Goal: Complete application form: Complete application form

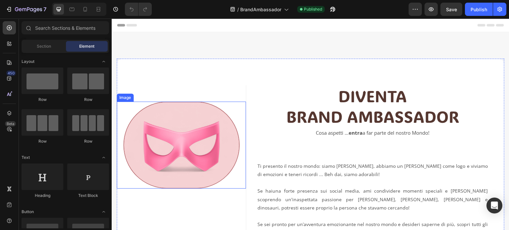
click at [175, 152] on img at bounding box center [181, 145] width 116 height 87
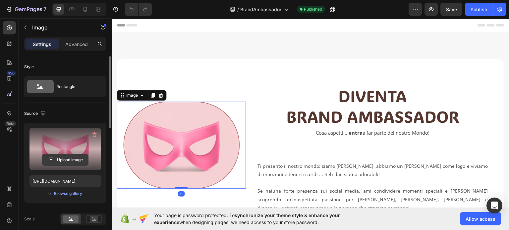
click at [67, 161] on input "file" at bounding box center [65, 159] width 46 height 11
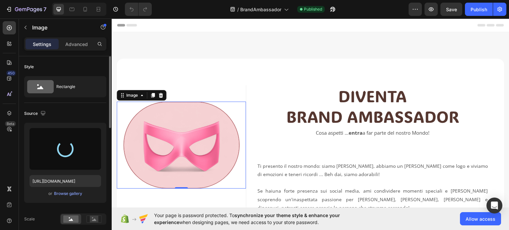
type input "https://cdn.shopify.com/s/files/1/0959/0492/3987/files/gempages_566131130235880…"
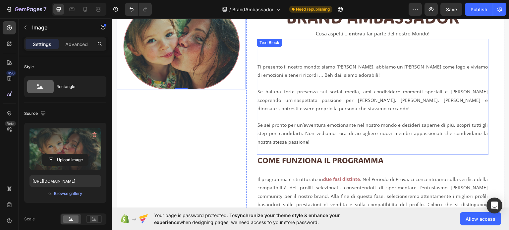
scroll to position [66, 0]
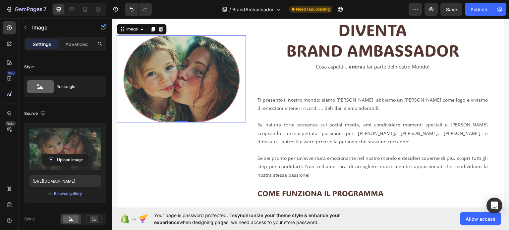
click at [185, 71] on img at bounding box center [181, 78] width 116 height 87
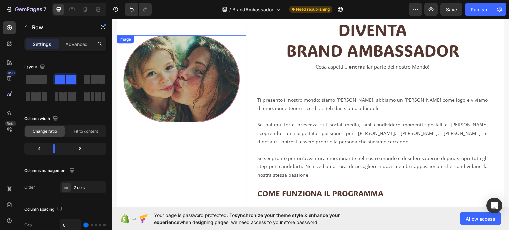
click at [174, 69] on img at bounding box center [181, 78] width 116 height 87
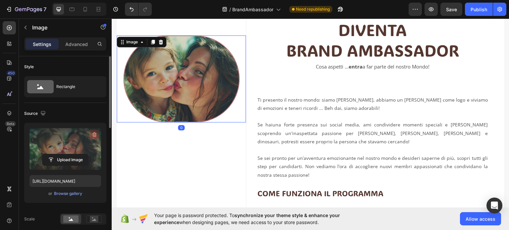
click at [94, 134] on icon "button" at bounding box center [94, 135] width 7 height 7
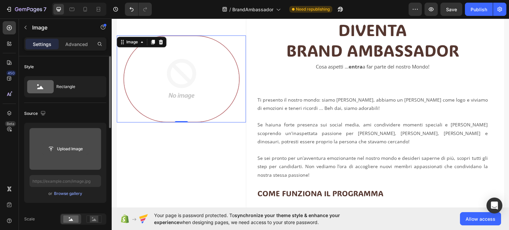
click at [72, 152] on input "file" at bounding box center [65, 149] width 46 height 11
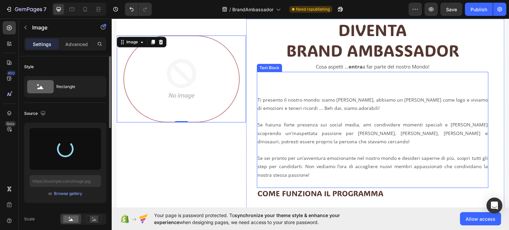
type input "https://cdn.shopify.com/s/files/1/0959/0492/3987/files/gempages_566131130235880…"
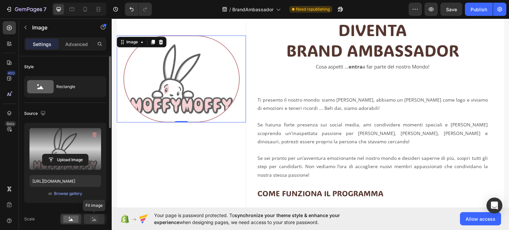
click at [93, 218] on rect at bounding box center [94, 219] width 9 height 7
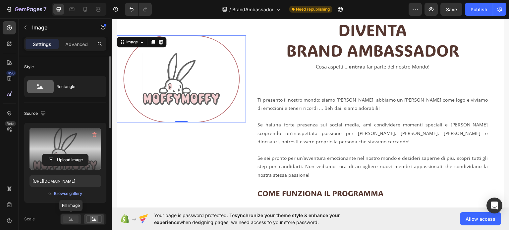
click at [76, 220] on rect at bounding box center [70, 219] width 15 height 7
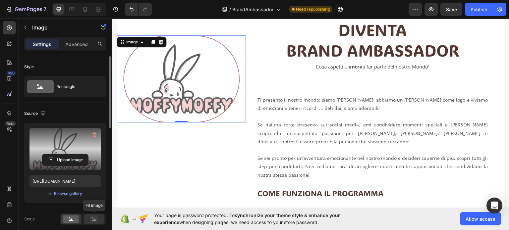
click at [94, 221] on rect at bounding box center [94, 219] width 9 height 7
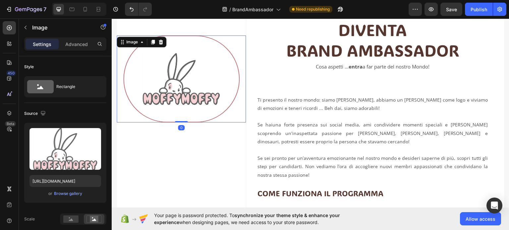
click at [186, 91] on img at bounding box center [181, 78] width 116 height 87
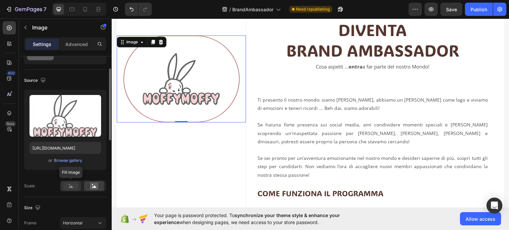
click at [65, 185] on rect at bounding box center [70, 186] width 15 height 7
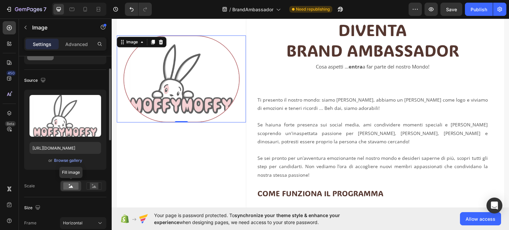
click at [66, 184] on rect at bounding box center [70, 186] width 15 height 7
click at [94, 189] on rect at bounding box center [94, 186] width 15 height 7
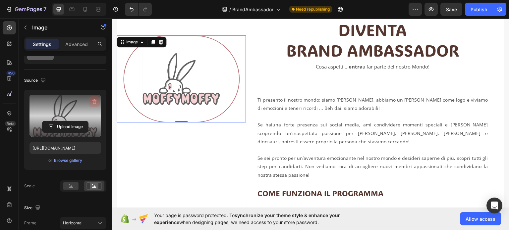
click at [95, 99] on icon "button" at bounding box center [94, 101] width 7 height 7
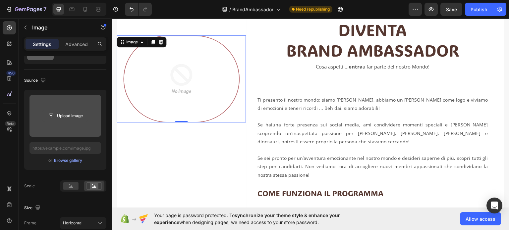
click at [69, 115] on input "file" at bounding box center [65, 115] width 46 height 11
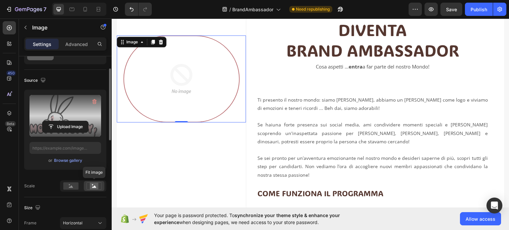
type input "https://cdn.shopify.com/s/files/1/0959/0492/3987/files/gempages_566131130235880…"
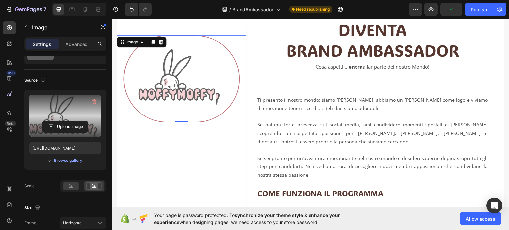
click at [172, 91] on img at bounding box center [181, 78] width 116 height 87
click at [96, 187] on rect at bounding box center [94, 186] width 9 height 7
drag, startPoint x: 92, startPoint y: 98, endPoint x: 90, endPoint y: 116, distance: 18.7
click at [93, 98] on icon "button" at bounding box center [94, 101] width 7 height 7
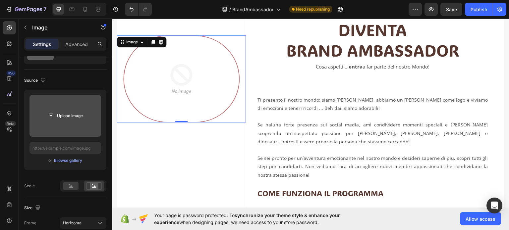
click at [68, 117] on input "file" at bounding box center [65, 115] width 46 height 11
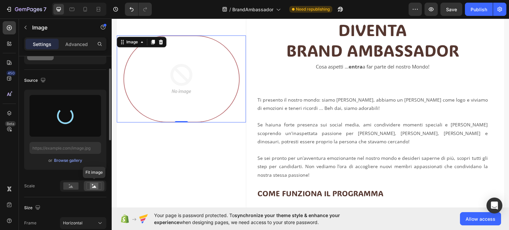
type input "https://cdn.shopify.com/s/files/1/0959/0492/3987/files/gempages_566131130235880…"
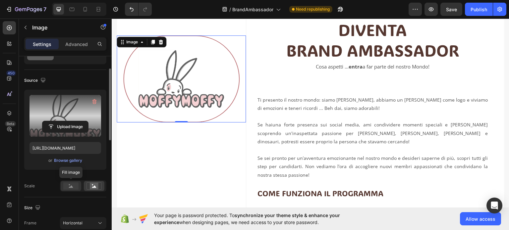
drag, startPoint x: 67, startPoint y: 184, endPoint x: 73, endPoint y: 185, distance: 6.2
click at [68, 184] on rect at bounding box center [70, 186] width 15 height 7
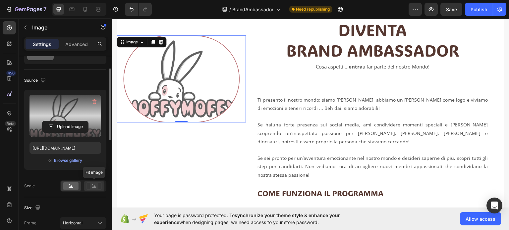
click at [96, 186] on rect at bounding box center [94, 186] width 9 height 7
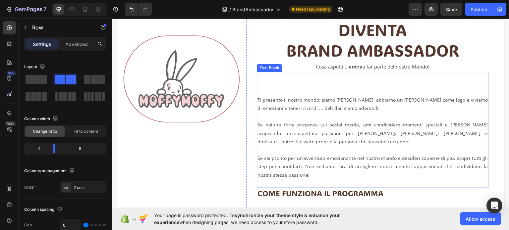
scroll to position [66, 0]
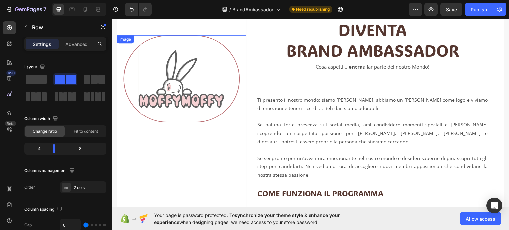
click at [202, 76] on img at bounding box center [181, 78] width 116 height 87
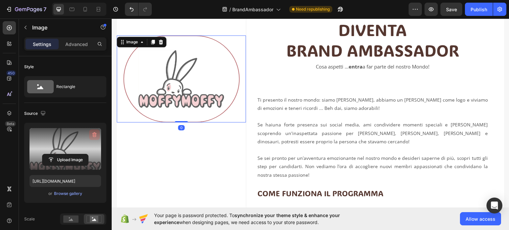
click at [92, 134] on icon "button" at bounding box center [94, 135] width 7 height 7
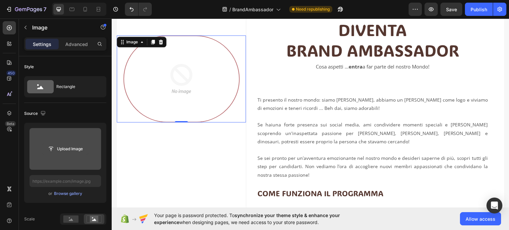
click at [73, 149] on input "file" at bounding box center [65, 149] width 46 height 11
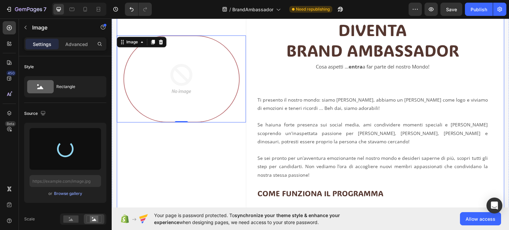
type input "https://cdn.shopify.com/s/files/1/0959/0492/3987/files/gempages_566131130235880…"
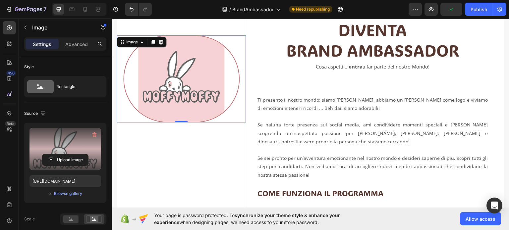
click at [126, 83] on img at bounding box center [181, 78] width 116 height 87
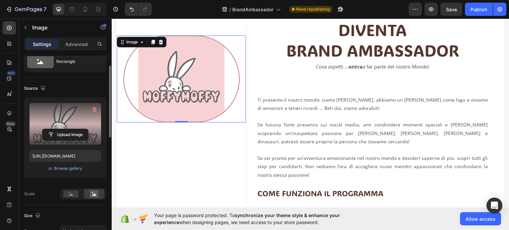
scroll to position [0, 0]
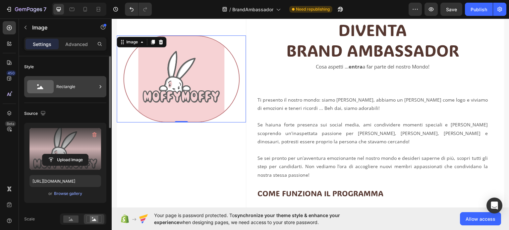
click at [62, 84] on div "Rectangle" at bounding box center [76, 86] width 40 height 15
click at [69, 109] on div "Source" at bounding box center [65, 113] width 82 height 11
click at [79, 43] on p "Advanced" at bounding box center [76, 44] width 23 height 7
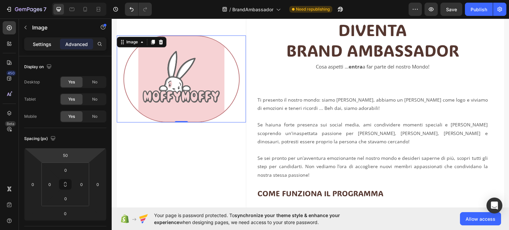
click at [43, 45] on p "Settings" at bounding box center [42, 44] width 19 height 7
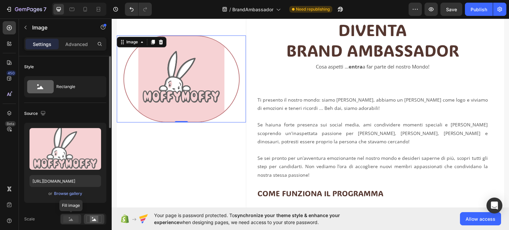
click at [71, 218] on rect at bounding box center [70, 219] width 15 height 7
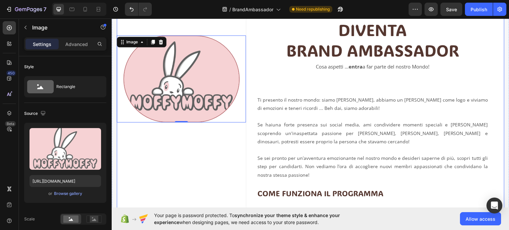
click at [142, 72] on img at bounding box center [181, 78] width 116 height 87
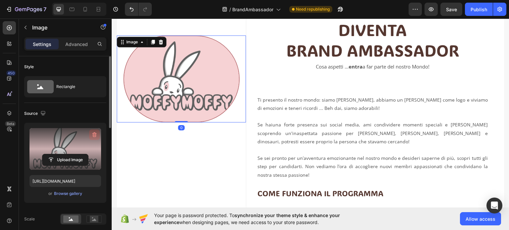
click at [94, 135] on icon "button" at bounding box center [94, 135] width 7 height 7
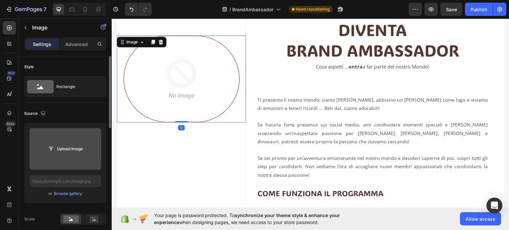
click at [67, 154] on input "file" at bounding box center [65, 149] width 46 height 11
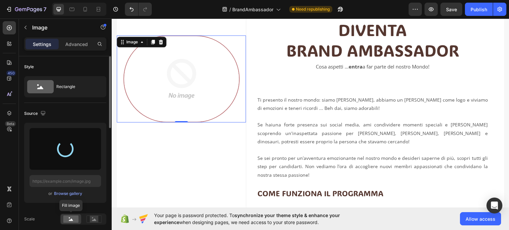
type input "https://cdn.shopify.com/s/files/1/0959/0492/3987/files/gempages_566131130235880…"
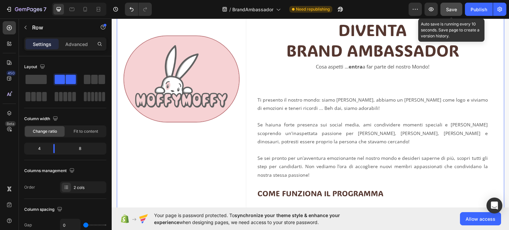
click at [458, 8] on button "Save" at bounding box center [452, 9] width 22 height 13
click at [454, 10] on span "Save" at bounding box center [451, 10] width 11 height 6
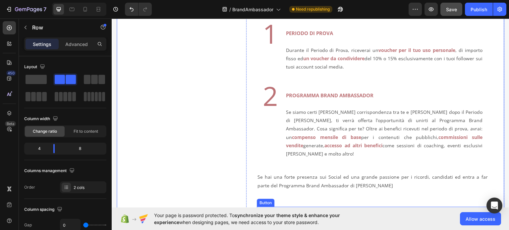
scroll to position [232, 0]
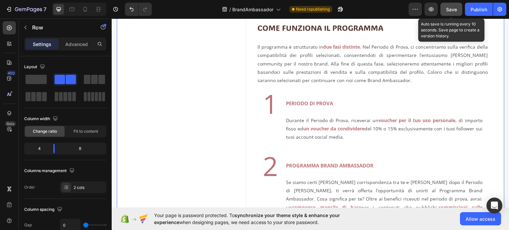
click at [449, 10] on span "Save" at bounding box center [451, 10] width 11 height 6
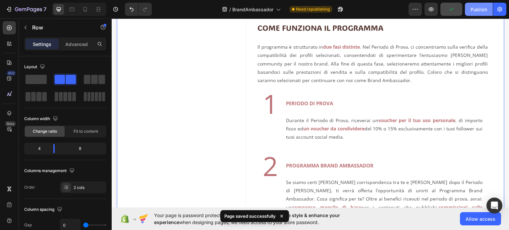
click at [475, 8] on div "Publish" at bounding box center [479, 9] width 17 height 7
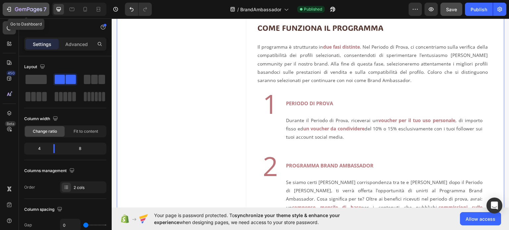
click at [23, 9] on icon "button" at bounding box center [28, 10] width 27 height 6
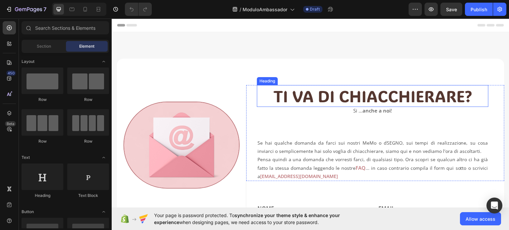
click at [288, 95] on h2 "TI VA DI CHIACCHIERARE?" at bounding box center [373, 96] width 232 height 22
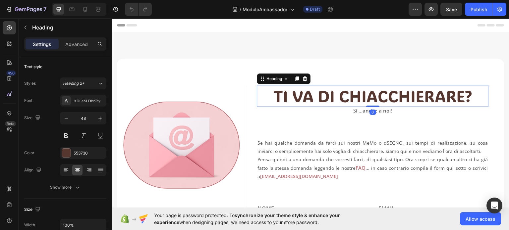
click at [275, 93] on h2 "TI VA DI CHIACCHIERARE?" at bounding box center [373, 96] width 232 height 22
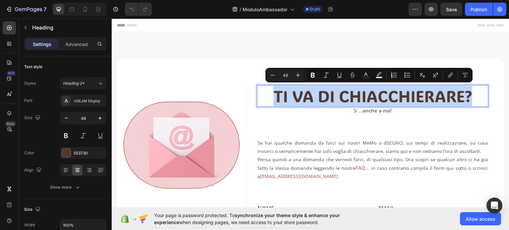
drag, startPoint x: 275, startPoint y: 93, endPoint x: 470, endPoint y: 95, distance: 195.3
click at [470, 95] on p "TI VA DI CHIACCHIERARE?" at bounding box center [373, 96] width 230 height 21
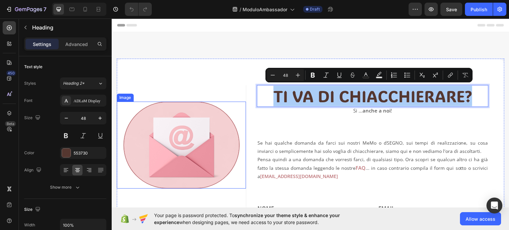
click at [222, 112] on img at bounding box center [181, 144] width 116 height 87
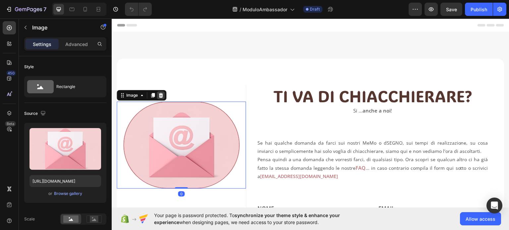
click at [161, 94] on icon at bounding box center [161, 95] width 4 height 5
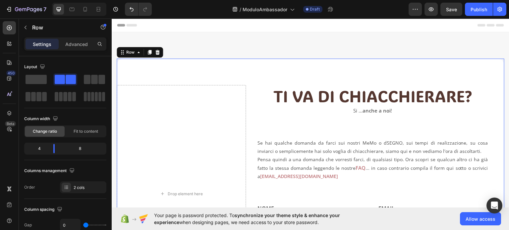
click at [251, 80] on div "Drop element here TI VA DI CHIACCHIERARE? Heading Si ... anche a noi ! Text blo…" at bounding box center [311, 193] width 388 height 271
click at [43, 80] on span at bounding box center [36, 79] width 21 height 9
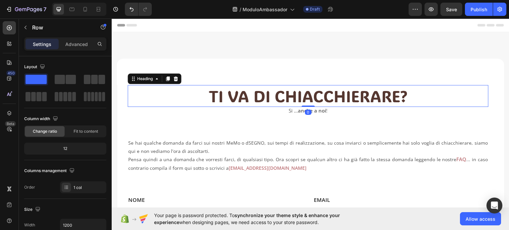
click at [221, 94] on h2 "TI VA DI CHIACCHIERARE?" at bounding box center [308, 96] width 361 height 22
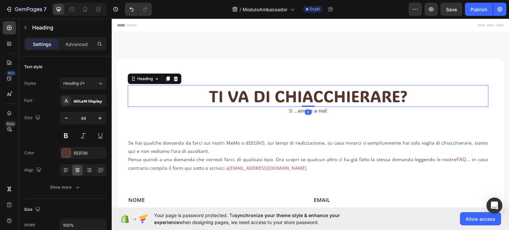
click at [211, 97] on h2 "TI VA DI CHIACCHIERARE?" at bounding box center [308, 96] width 361 height 22
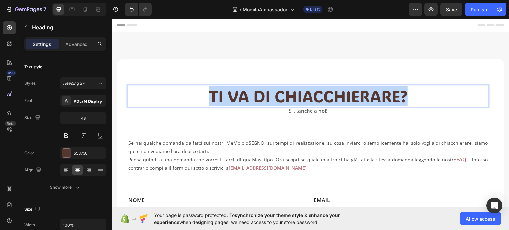
drag, startPoint x: 209, startPoint y: 96, endPoint x: 411, endPoint y: 98, distance: 202.2
click at [411, 98] on p "TI VA DI CHIACCHIERARE?" at bounding box center [308, 96] width 360 height 21
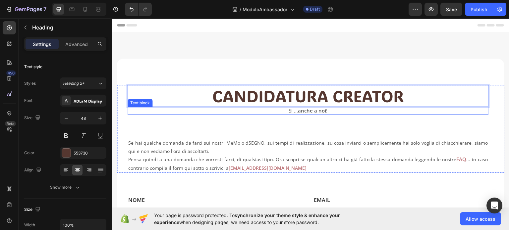
click at [293, 112] on p "Si ... anche a noi !" at bounding box center [308, 110] width 360 height 7
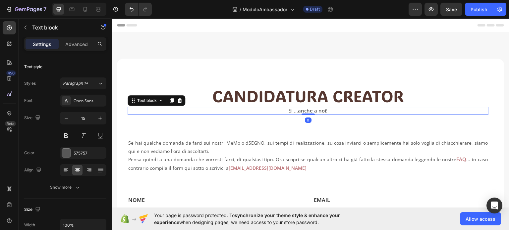
click at [288, 111] on p "Si ... anche a noi !" at bounding box center [308, 110] width 360 height 7
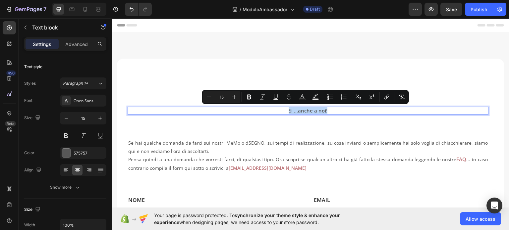
drag, startPoint x: 285, startPoint y: 110, endPoint x: 330, endPoint y: 111, distance: 44.1
click at [330, 111] on p "Si ... anche a noi !" at bounding box center [308, 110] width 360 height 7
click at [312, 112] on strong "anche a noi" at bounding box center [312, 110] width 28 height 7
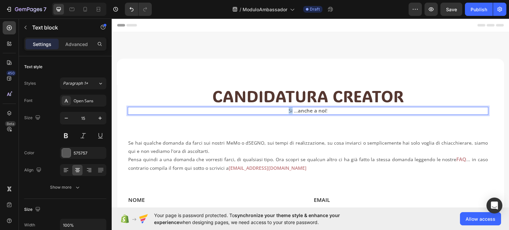
drag, startPoint x: 290, startPoint y: 109, endPoint x: 285, endPoint y: 110, distance: 4.4
click at [285, 110] on p "Si ... anche a noi !" at bounding box center [308, 110] width 360 height 7
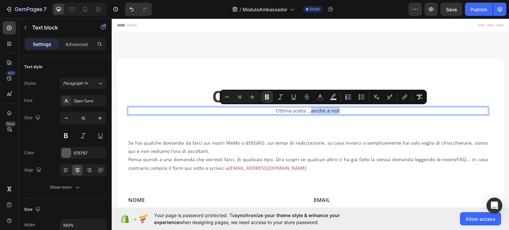
drag, startPoint x: 311, startPoint y: 110, endPoint x: 337, endPoint y: 111, distance: 26.9
click at [337, 111] on p "Ottima scelta ... anche a noi !" at bounding box center [308, 110] width 360 height 7
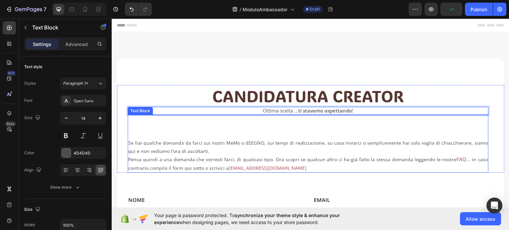
click at [196, 142] on p "Se hai qualche domanda da farci sui nostri MeMo o dSEGNO, sui tempi di realizza…" at bounding box center [308, 147] width 360 height 17
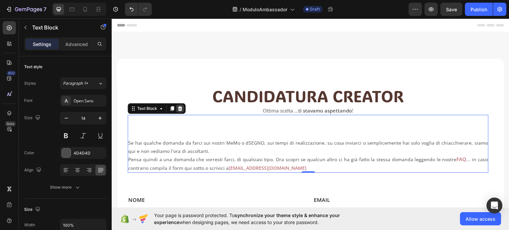
click at [180, 111] on div at bounding box center [180, 108] width 8 height 8
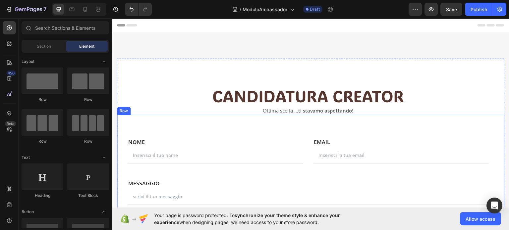
click at [201, 133] on div "NOME Text block NOME Text block Text Field EMAIL Text block Email Text block Em…" at bounding box center [311, 176] width 388 height 122
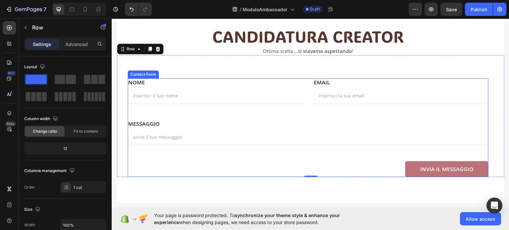
scroll to position [66, 0]
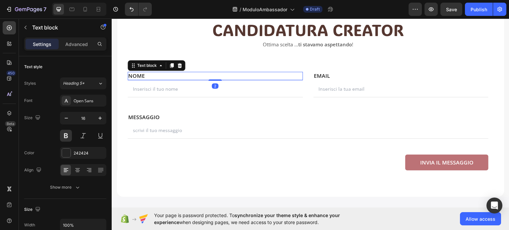
click at [150, 74] on p "NOME" at bounding box center [215, 75] width 174 height 7
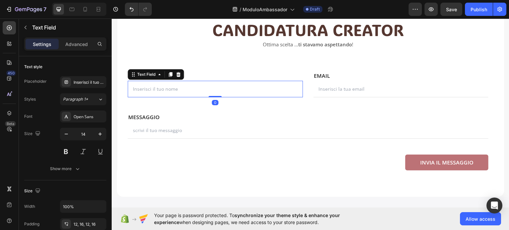
click at [189, 90] on input "text" at bounding box center [215, 89] width 175 height 17
click at [208, 76] on p "NOME" at bounding box center [215, 75] width 174 height 7
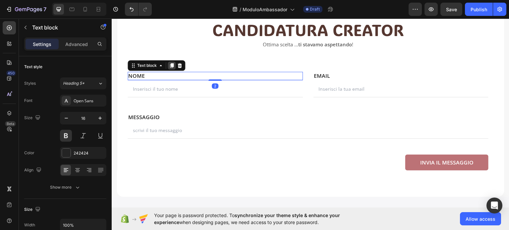
click at [172, 64] on icon at bounding box center [172, 65] width 4 height 5
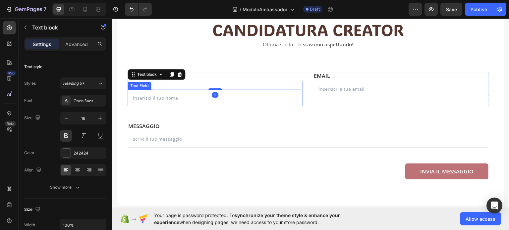
click at [159, 98] on input "text" at bounding box center [215, 98] width 175 height 17
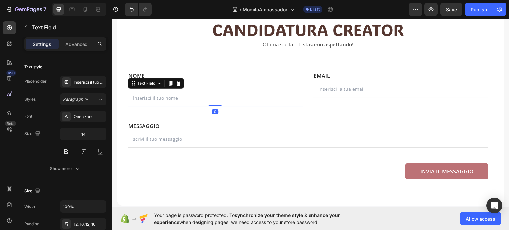
click at [171, 86] on icon at bounding box center [170, 83] width 5 height 5
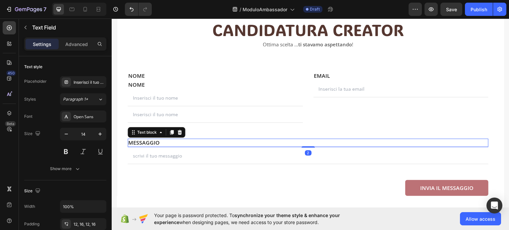
click at [230, 140] on p "MESSAGGIO" at bounding box center [308, 142] width 360 height 7
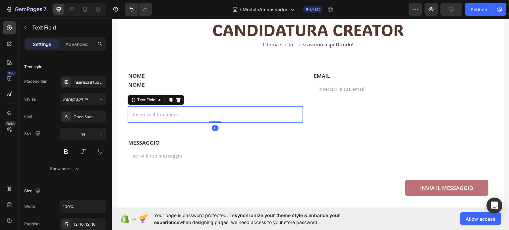
click at [133, 114] on input "text" at bounding box center [215, 114] width 175 height 17
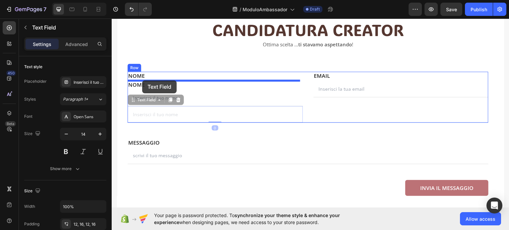
drag, startPoint x: 133, startPoint y: 100, endPoint x: 142, endPoint y: 80, distance: 22.4
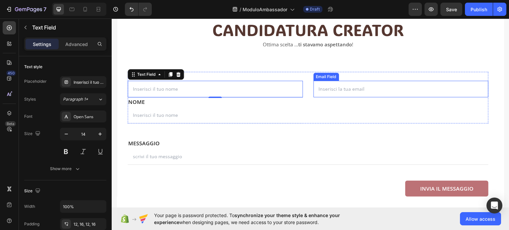
click at [318, 76] on div "Email Field" at bounding box center [326, 77] width 23 height 6
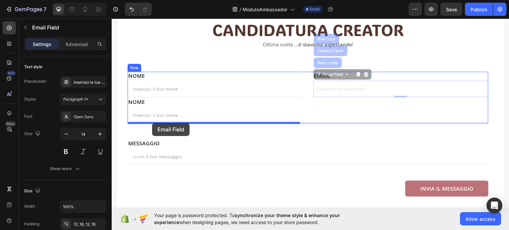
drag, startPoint x: 316, startPoint y: 75, endPoint x: 152, endPoint y: 123, distance: 170.9
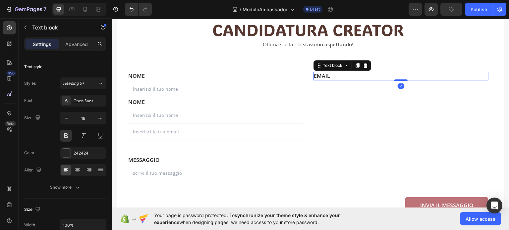
click at [314, 75] on p "Email" at bounding box center [401, 75] width 174 height 7
click at [364, 67] on icon at bounding box center [365, 65] width 4 height 5
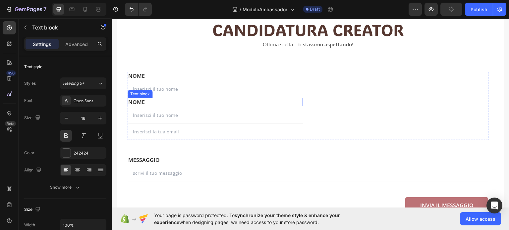
click at [133, 103] on p "NOME" at bounding box center [215, 101] width 174 height 7
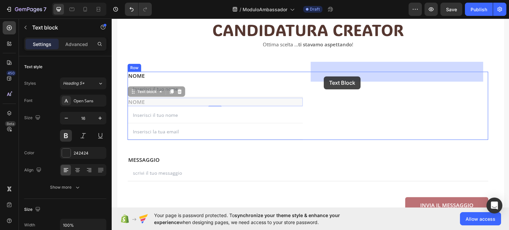
drag, startPoint x: 134, startPoint y: 94, endPoint x: 324, endPoint y: 76, distance: 191.4
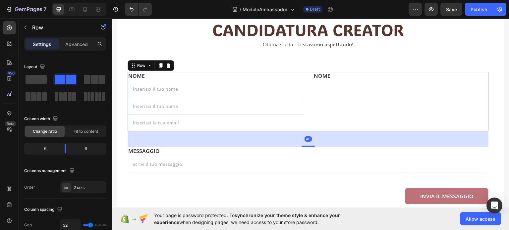
click at [314, 100] on div "EMAIL Text block NOME Text block" at bounding box center [401, 101] width 175 height 59
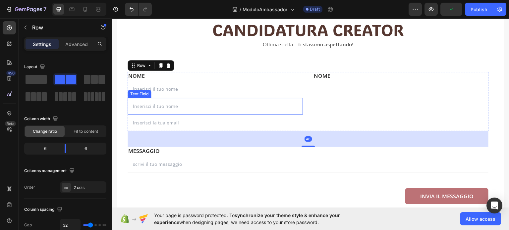
click at [132, 101] on input "text" at bounding box center [215, 106] width 175 height 17
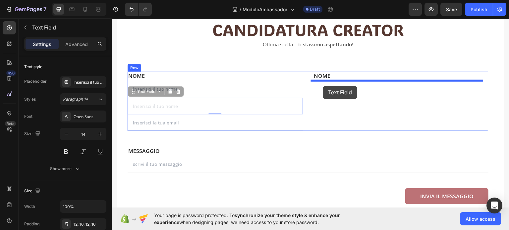
drag, startPoint x: 132, startPoint y: 90, endPoint x: 323, endPoint y: 86, distance: 191.0
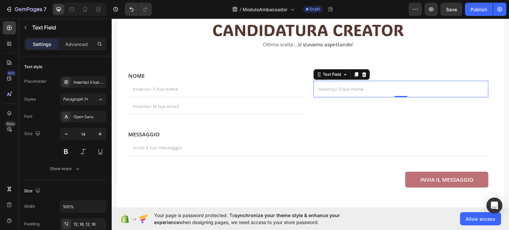
click at [346, 91] on input "text" at bounding box center [401, 89] width 175 height 17
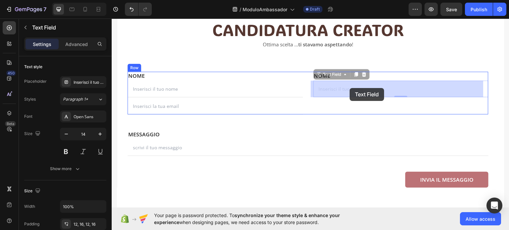
drag, startPoint x: 363, startPoint y: 87, endPoint x: 347, endPoint y: 88, distance: 15.9
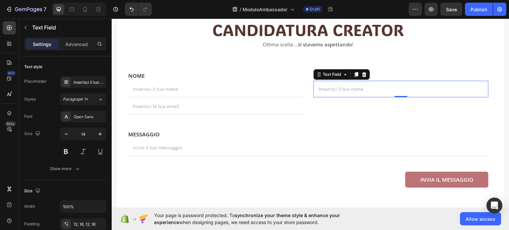
click at [350, 89] on input "text" at bounding box center [401, 89] width 175 height 17
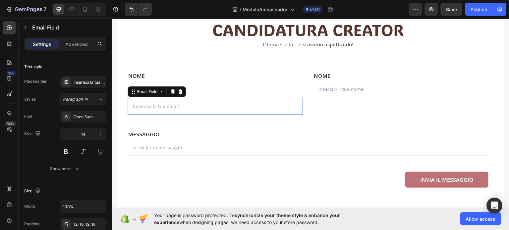
click at [248, 108] on input "email" at bounding box center [215, 106] width 175 height 17
click at [192, 87] on input "text" at bounding box center [215, 89] width 175 height 17
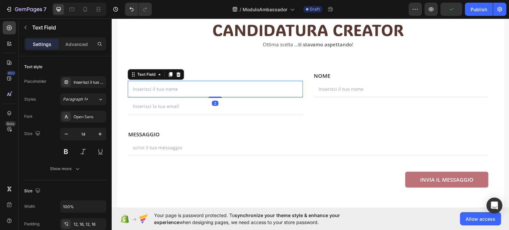
click at [195, 89] on input "text" at bounding box center [215, 89] width 175 height 17
click at [332, 92] on input "text" at bounding box center [401, 89] width 175 height 17
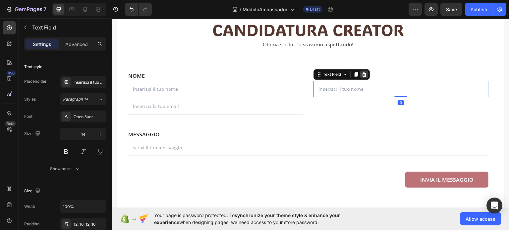
click at [363, 74] on icon at bounding box center [364, 74] width 4 height 5
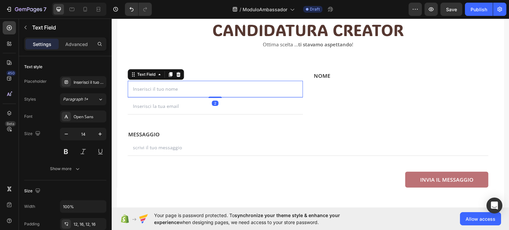
drag, startPoint x: 223, startPoint y: 91, endPoint x: 213, endPoint y: 89, distance: 10.1
click at [223, 91] on input "text" at bounding box center [215, 89] width 175 height 17
drag, startPoint x: 171, startPoint y: 74, endPoint x: 146, endPoint y: 91, distance: 30.7
click at [171, 74] on icon at bounding box center [171, 74] width 4 height 5
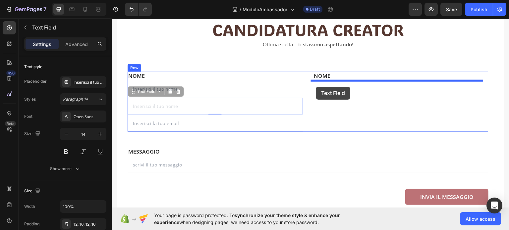
drag, startPoint x: 136, startPoint y: 91, endPoint x: 316, endPoint y: 87, distance: 180.7
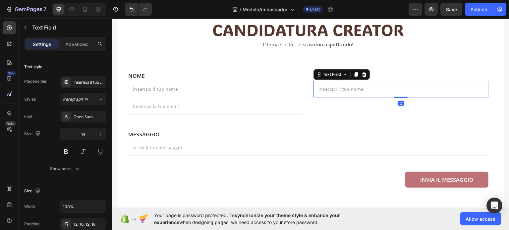
click at [331, 89] on input "text" at bounding box center [401, 89] width 175 height 17
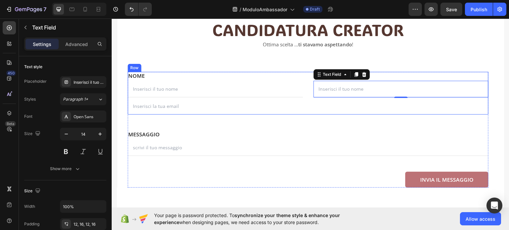
drag, startPoint x: 319, startPoint y: 112, endPoint x: 323, endPoint y: 93, distance: 19.5
click at [319, 112] on div "EMAIL Text block NOME Text block Text Field 2" at bounding box center [401, 93] width 175 height 43
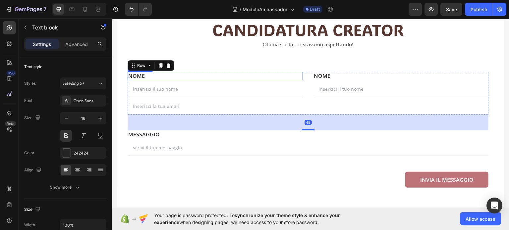
click at [258, 75] on p "NOME" at bounding box center [215, 75] width 174 height 7
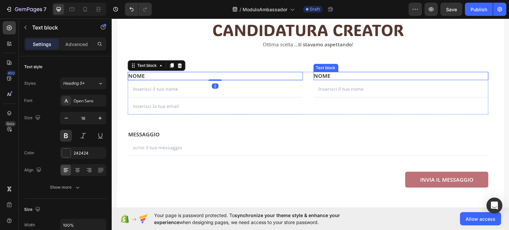
click at [341, 75] on p "NOME" at bounding box center [401, 75] width 174 height 7
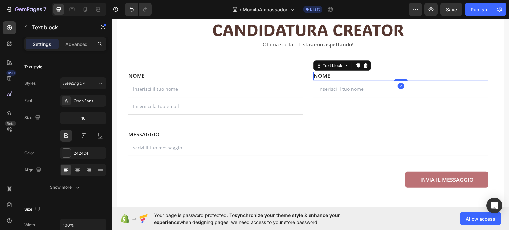
click at [334, 76] on p "NOME" at bounding box center [401, 75] width 174 height 7
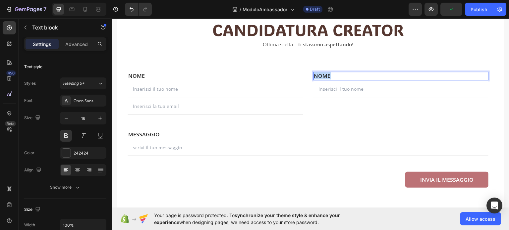
drag, startPoint x: 330, startPoint y: 76, endPoint x: 313, endPoint y: 75, distance: 16.3
click at [314, 75] on p "NOME" at bounding box center [401, 75] width 174 height 7
click at [328, 89] on input "text" at bounding box center [401, 89] width 175 height 17
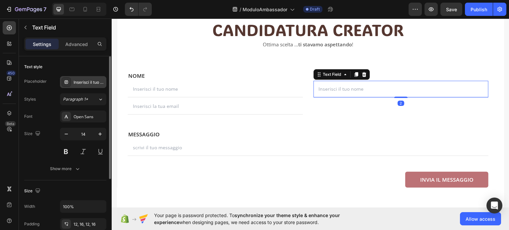
click at [84, 80] on div "Inserisci il tuo nome" at bounding box center [89, 83] width 31 height 6
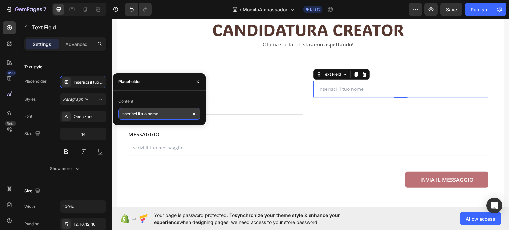
click at [163, 114] on input "Inserisci il tuo nome" at bounding box center [159, 114] width 82 height 12
click at [161, 113] on input "Inserisci il tuo nome" at bounding box center [159, 114] width 82 height 12
click at [165, 115] on input "Inserisci il tuo nome" at bounding box center [159, 114] width 82 height 12
type input "Inserisci il tuo cognome"
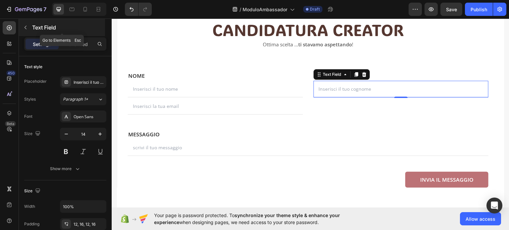
click at [21, 28] on button "button" at bounding box center [25, 27] width 11 height 11
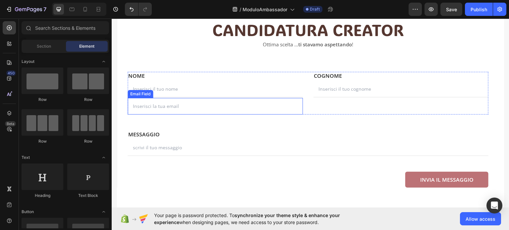
click at [194, 108] on input "email" at bounding box center [215, 106] width 175 height 17
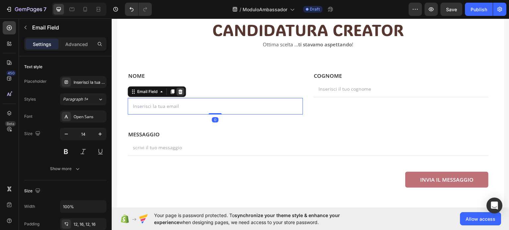
click at [179, 90] on icon at bounding box center [180, 91] width 5 height 5
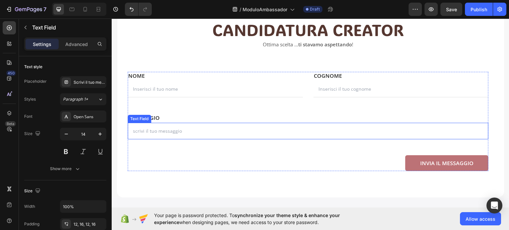
click at [144, 123] on input "text" at bounding box center [308, 131] width 361 height 17
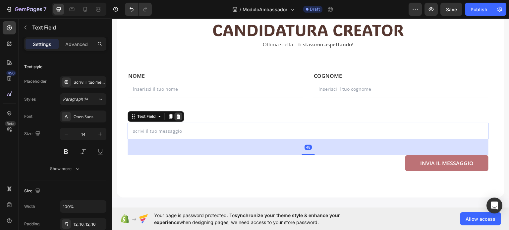
click at [178, 112] on div at bounding box center [178, 116] width 8 height 8
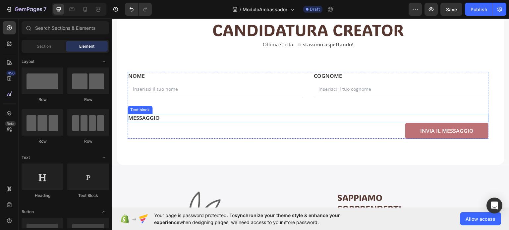
click at [155, 114] on p "MESSAGGIO" at bounding box center [308, 117] width 360 height 7
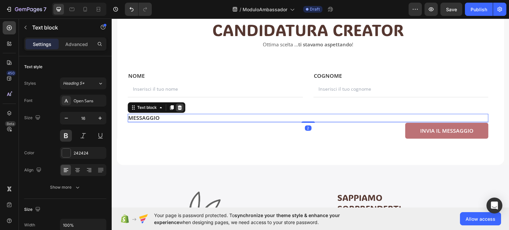
click at [180, 107] on icon at bounding box center [180, 107] width 4 height 5
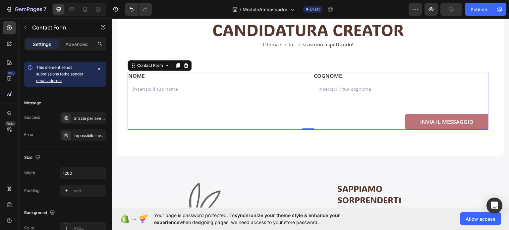
click at [216, 100] on div "NOME Text block NOME Text block Text Field EMAIL Text block COGNOME Text block …" at bounding box center [308, 101] width 361 height 58
click at [23, 26] on icon "button" at bounding box center [25, 27] width 5 height 5
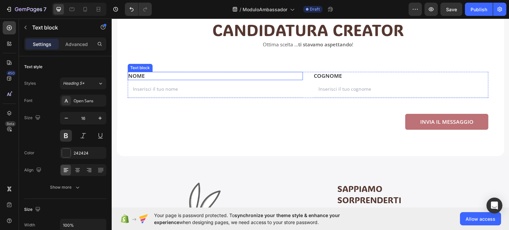
click at [181, 75] on p "NOME" at bounding box center [215, 75] width 174 height 7
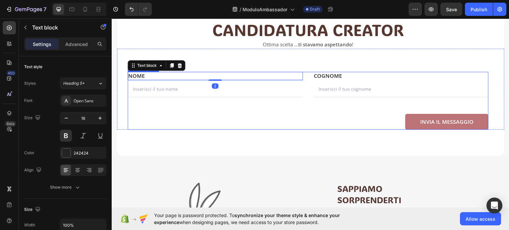
click at [187, 113] on div "NOME Text block NOME Text block 2 Text Field EMAIL Text block COGNOME Text bloc…" at bounding box center [308, 101] width 361 height 58
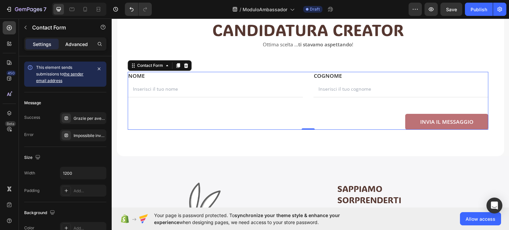
click at [69, 42] on p "Advanced" at bounding box center [76, 44] width 23 height 7
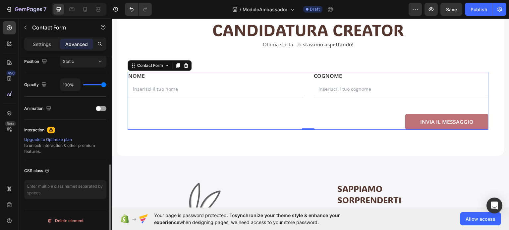
scroll to position [116, 0]
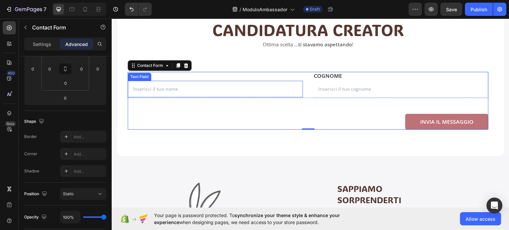
click at [194, 91] on input "text" at bounding box center [215, 89] width 175 height 17
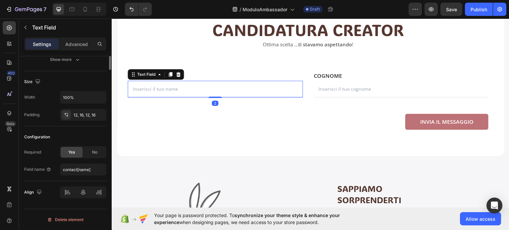
scroll to position [0, 0]
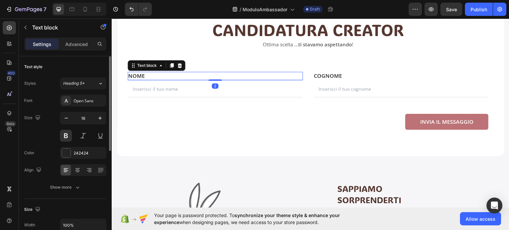
click at [192, 76] on p "NOME" at bounding box center [215, 75] width 174 height 7
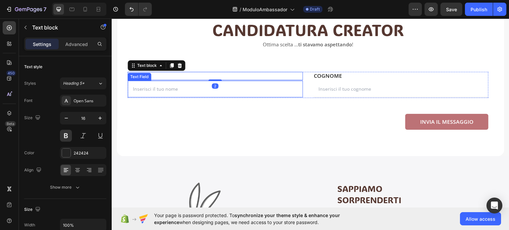
click at [188, 93] on input "text" at bounding box center [215, 89] width 175 height 17
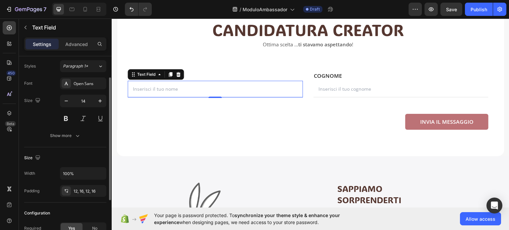
scroll to position [66, 0]
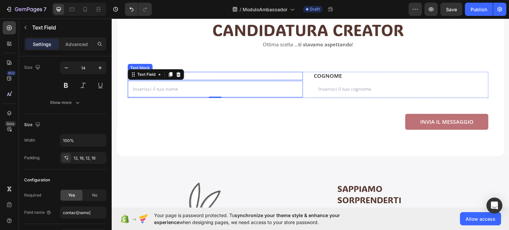
click at [200, 76] on p "NOME" at bounding box center [215, 75] width 174 height 7
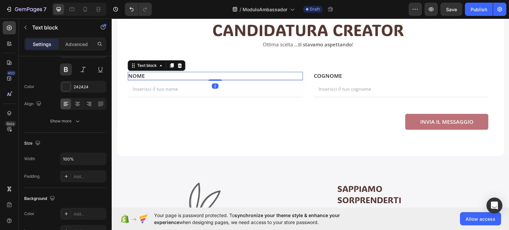
scroll to position [0, 0]
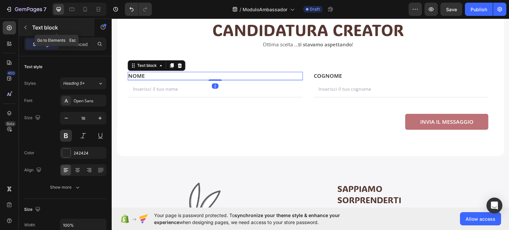
click at [23, 28] on icon "button" at bounding box center [25, 27] width 5 height 5
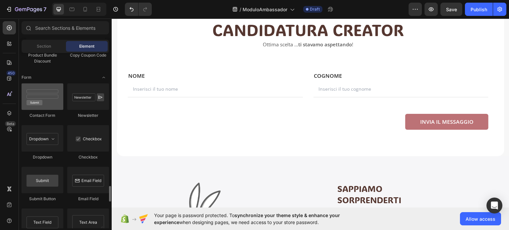
scroll to position [1525, 0]
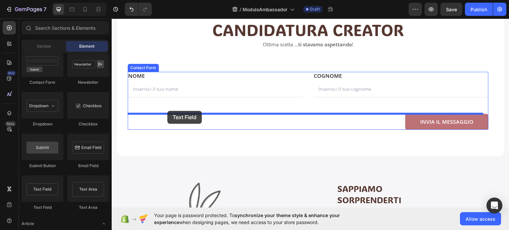
drag, startPoint x: 153, startPoint y: 210, endPoint x: 167, endPoint y: 111, distance: 99.9
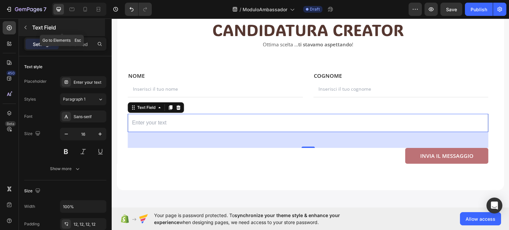
click at [25, 27] on icon "button" at bounding box center [25, 27] width 5 height 5
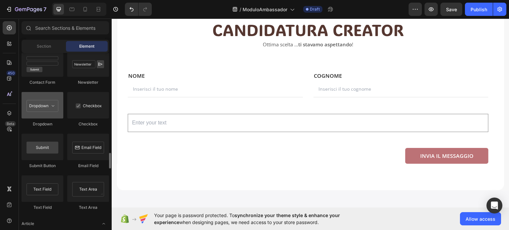
scroll to position [1492, 0]
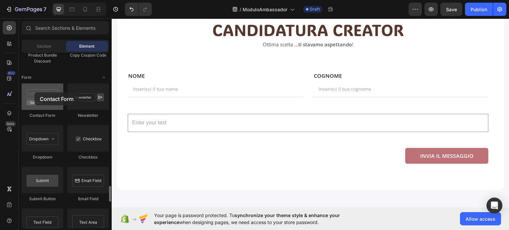
click at [34, 92] on div at bounding box center [43, 97] width 42 height 27
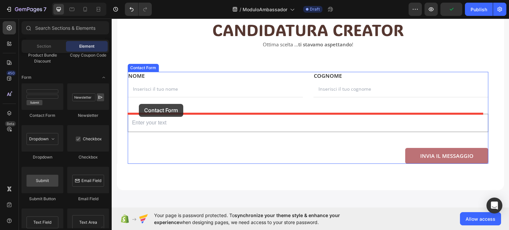
drag, startPoint x: 143, startPoint y: 109, endPoint x: 139, endPoint y: 103, distance: 7.4
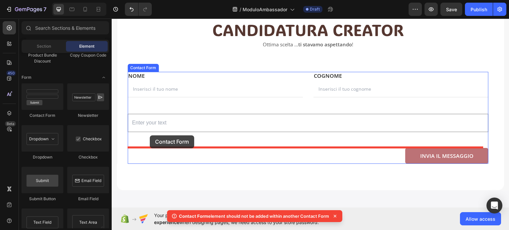
drag, startPoint x: 151, startPoint y: 115, endPoint x: 150, endPoint y: 135, distance: 20.6
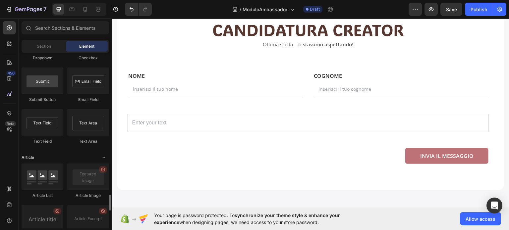
scroll to position [1558, 0]
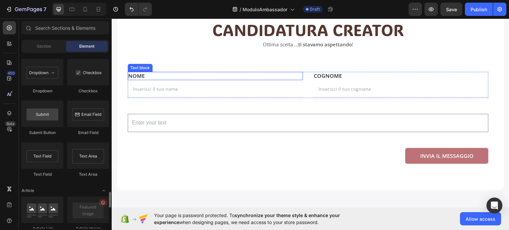
click at [151, 75] on p "NOME" at bounding box center [215, 75] width 174 height 7
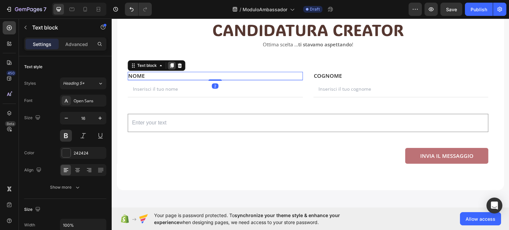
click at [173, 65] on icon at bounding box center [172, 65] width 4 height 5
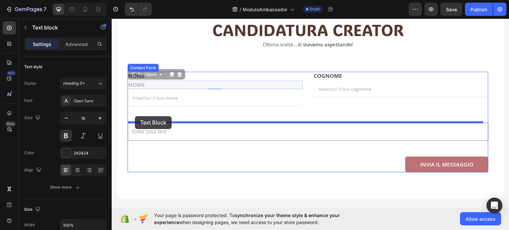
drag, startPoint x: 133, startPoint y: 76, endPoint x: 135, endPoint y: 116, distance: 40.2
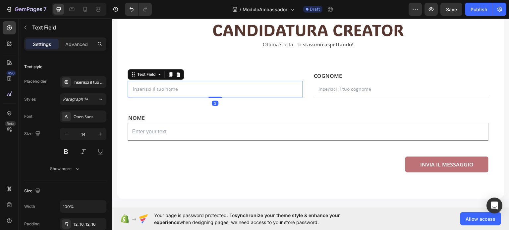
click at [213, 87] on input "text" at bounding box center [215, 89] width 175 height 17
click at [24, 30] on icon "button" at bounding box center [25, 27] width 5 height 5
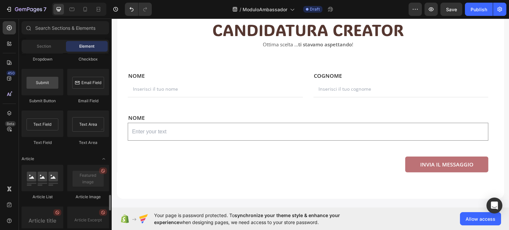
scroll to position [1557, 0]
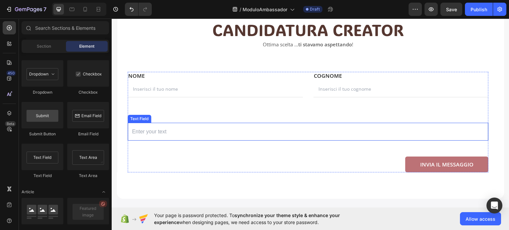
click at [145, 133] on input "text" at bounding box center [308, 132] width 361 height 18
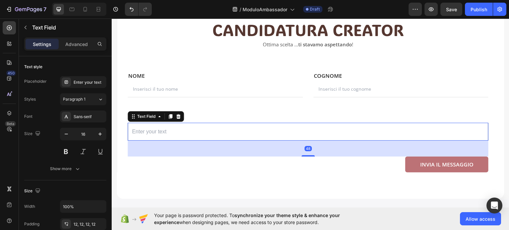
click at [181, 115] on icon at bounding box center [178, 116] width 5 height 5
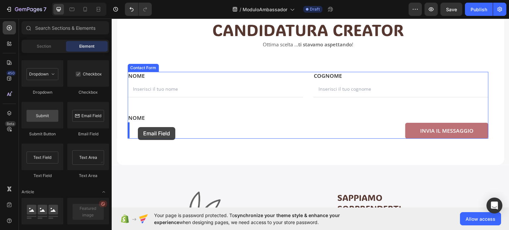
drag, startPoint x: 195, startPoint y: 135, endPoint x: 138, endPoint y: 127, distance: 57.6
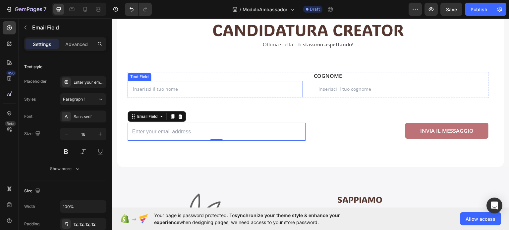
click at [143, 92] on input "text" at bounding box center [215, 89] width 175 height 17
click at [128, 132] on input "email" at bounding box center [217, 132] width 178 height 18
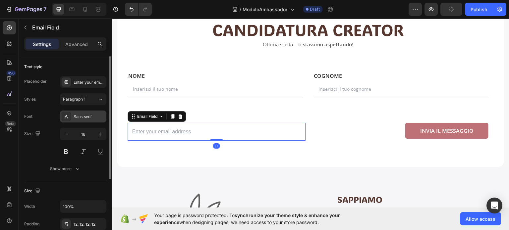
click at [77, 118] on div "Sans-serif" at bounding box center [89, 117] width 31 height 6
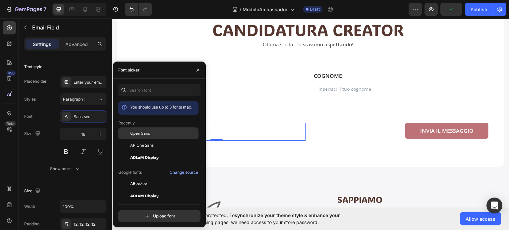
click at [139, 135] on span "Open Sans" at bounding box center [140, 134] width 20 height 6
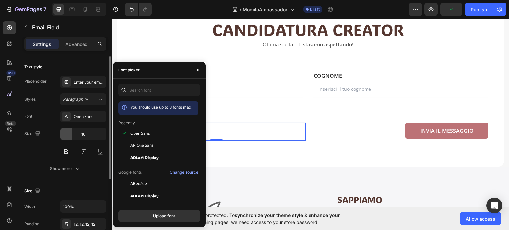
click at [66, 133] on icon "button" at bounding box center [66, 134] width 7 height 7
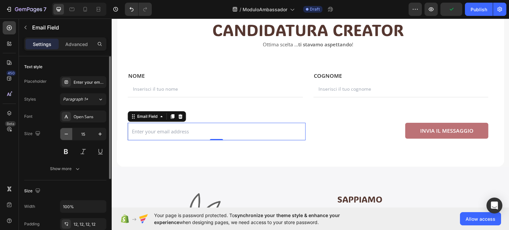
click at [65, 135] on icon "button" at bounding box center [66, 134] width 7 height 7
type input "14"
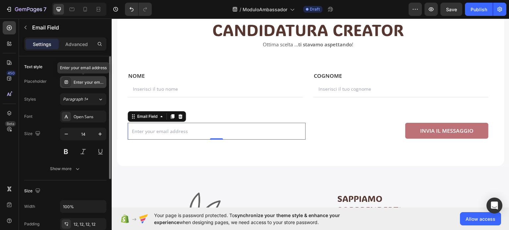
click at [90, 85] on div "Enter your email address" at bounding box center [89, 83] width 31 height 6
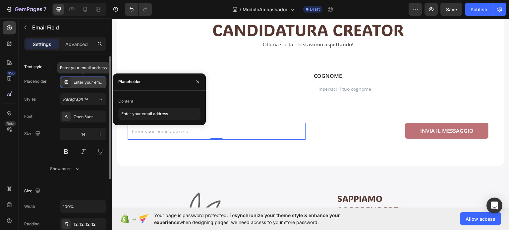
drag, startPoint x: 73, startPoint y: 83, endPoint x: 78, endPoint y: 83, distance: 4.7
click at [78, 83] on div "Enter your email address" at bounding box center [83, 82] width 46 height 12
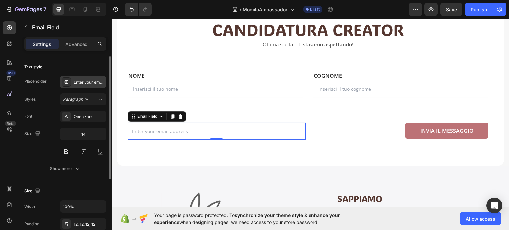
click at [88, 85] on div "Enter your email address" at bounding box center [83, 82] width 46 height 12
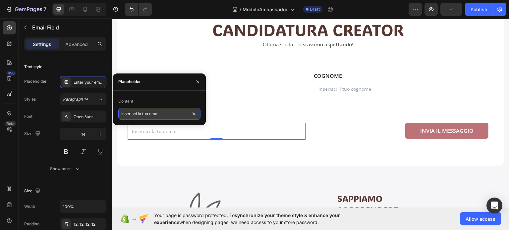
type input "Inserisci la tua email"
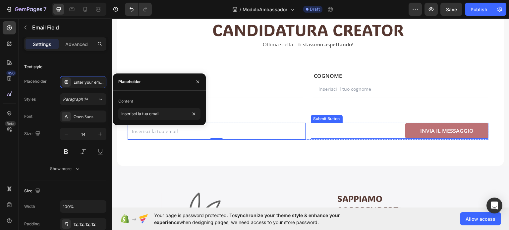
click at [317, 130] on div "INVIA IL MESSAGGIO Submit Button" at bounding box center [400, 131] width 178 height 16
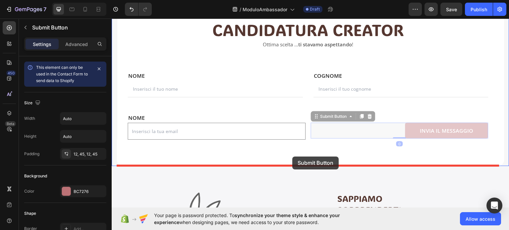
drag, startPoint x: 313, startPoint y: 118, endPoint x: 292, endPoint y: 156, distance: 43.8
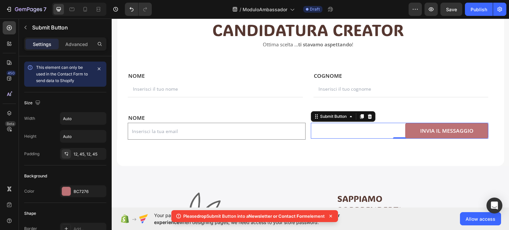
click at [341, 132] on div "INVIA IL MESSAGGIO Submit Button 0" at bounding box center [400, 131] width 178 height 16
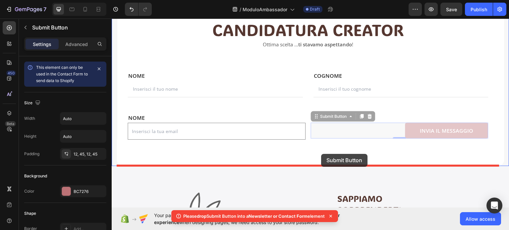
drag, startPoint x: 315, startPoint y: 119, endPoint x: 322, endPoint y: 154, distance: 35.8
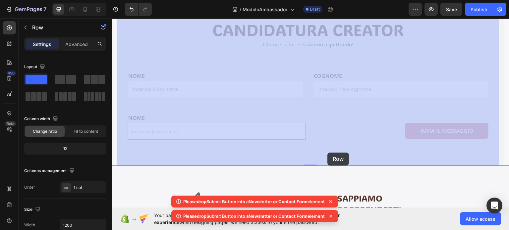
drag, startPoint x: 322, startPoint y: 154, endPoint x: 329, endPoint y: 154, distance: 7.0
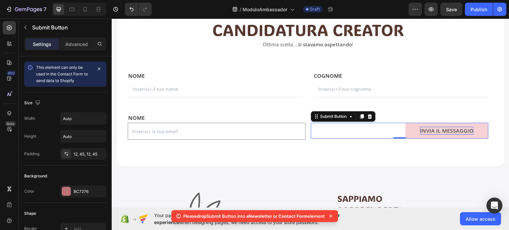
click at [420, 134] on div "INVIA IL MESSAGGIO" at bounding box center [446, 131] width 53 height 8
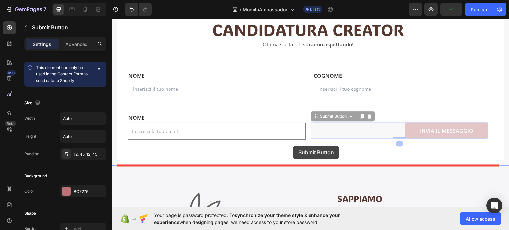
drag, startPoint x: 313, startPoint y: 118, endPoint x: 293, endPoint y: 146, distance: 34.5
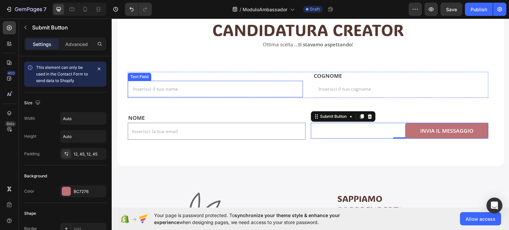
click at [244, 93] on input "text" at bounding box center [215, 89] width 175 height 17
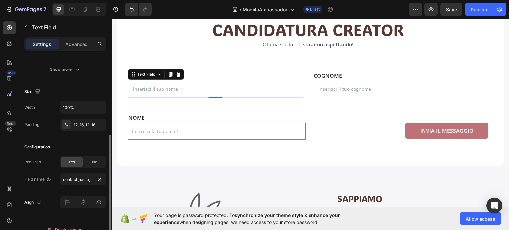
scroll to position [109, 0]
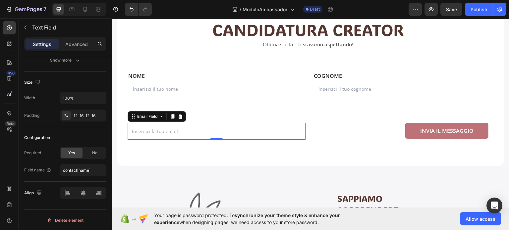
click at [248, 128] on input "email" at bounding box center [217, 131] width 178 height 17
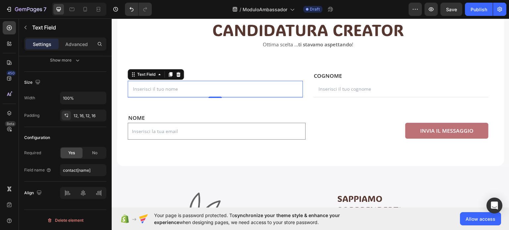
click at [157, 90] on input "text" at bounding box center [215, 89] width 175 height 17
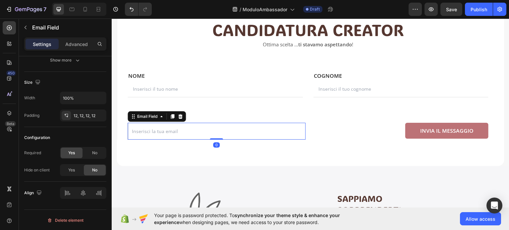
click at [257, 128] on input "email" at bounding box center [217, 131] width 178 height 17
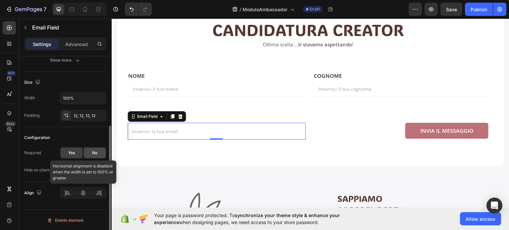
scroll to position [9, 0]
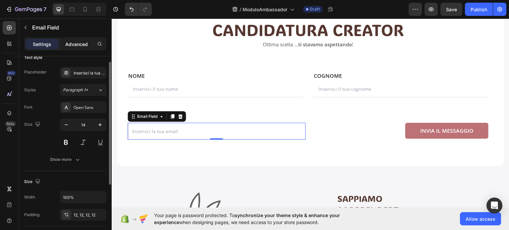
click at [82, 48] on div "Advanced" at bounding box center [76, 44] width 33 height 11
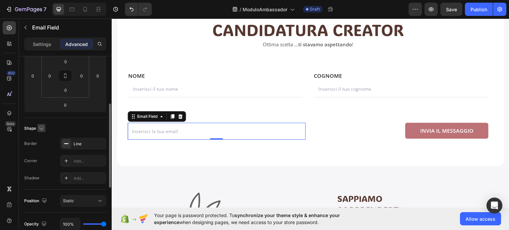
scroll to position [175, 0]
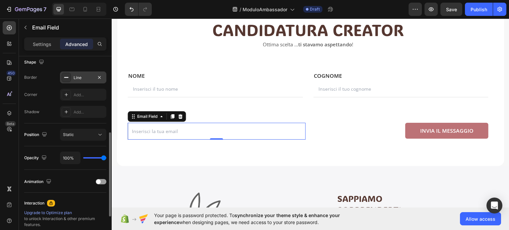
click at [83, 78] on div "Line" at bounding box center [83, 78] width 19 height 6
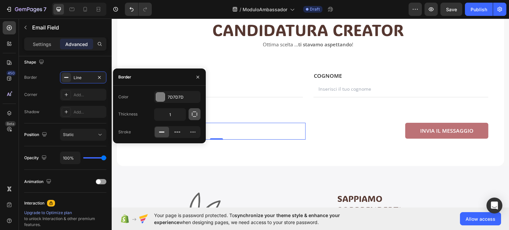
click at [192, 113] on icon "button" at bounding box center [194, 114] width 5 height 5
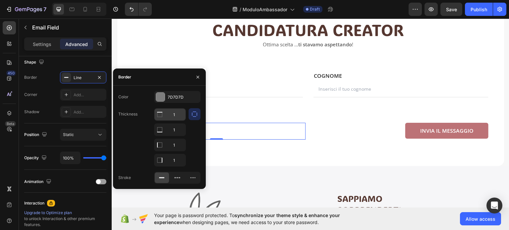
click at [175, 114] on input "1" at bounding box center [169, 115] width 31 height 12
type input "0"
click at [174, 136] on input "1" at bounding box center [169, 130] width 31 height 12
type input "0"
click at [176, 121] on input "1" at bounding box center [169, 115] width 31 height 12
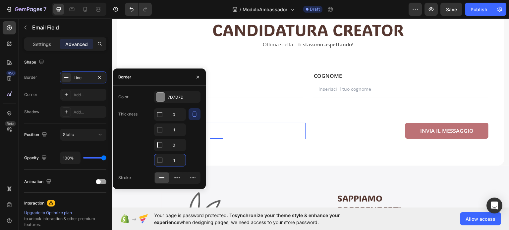
type input "0"
click at [221, 157] on div "CANDIDATURA CREATOR Heading Ottima scelta ... ti stavamo aspettando ! Text bloc…" at bounding box center [311, 79] width 388 height 174
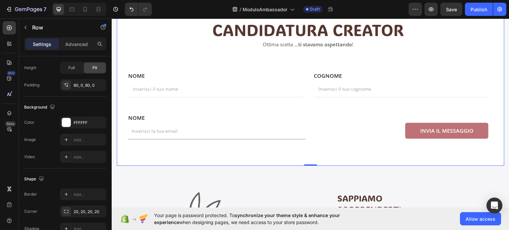
scroll to position [0, 0]
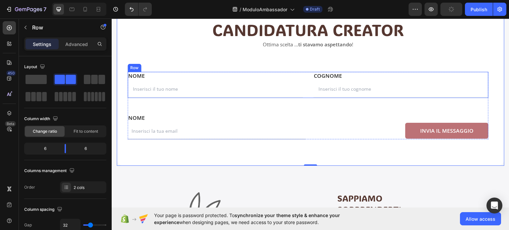
click at [222, 97] on div "NOME Text block NOME Text block Text Field" at bounding box center [215, 85] width 175 height 26
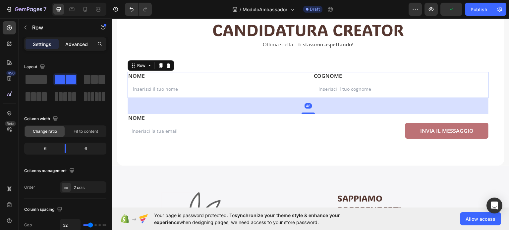
click at [76, 41] on p "Advanced" at bounding box center [76, 44] width 23 height 7
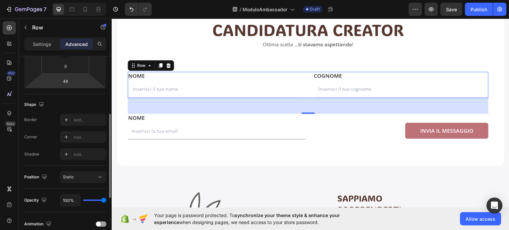
scroll to position [66, 0]
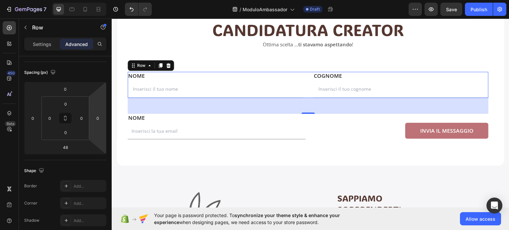
click at [153, 106] on div "48" at bounding box center [308, 106] width 361 height 16
click at [240, 130] on input "email" at bounding box center [217, 131] width 178 height 17
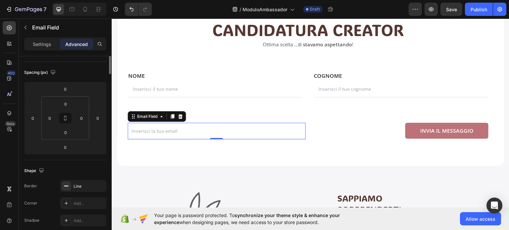
scroll to position [0, 0]
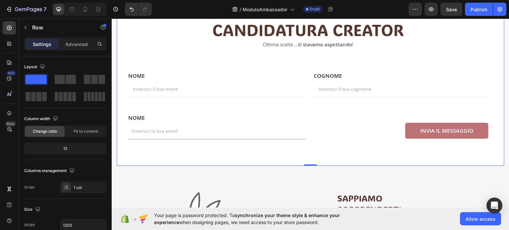
click at [329, 141] on div "CANDIDATURA CREATOR Heading Ottima scelta ... ti stavamo aspettando ! Text bloc…" at bounding box center [311, 79] width 388 height 174
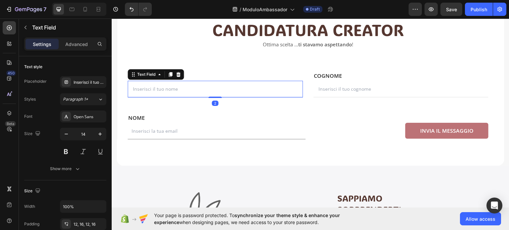
click at [192, 95] on input "text" at bounding box center [215, 89] width 175 height 17
click at [82, 45] on p "Advanced" at bounding box center [76, 44] width 23 height 7
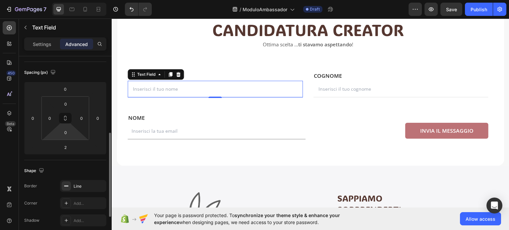
scroll to position [99, 0]
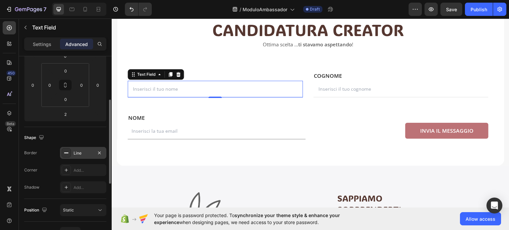
click at [84, 153] on div "Line" at bounding box center [83, 154] width 19 height 6
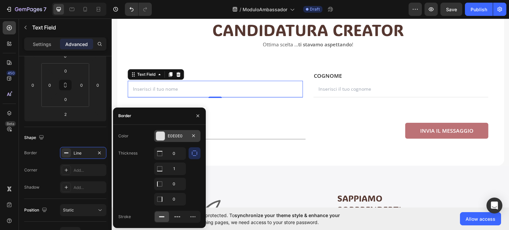
click at [174, 136] on div "E0E0E0" at bounding box center [177, 136] width 19 height 6
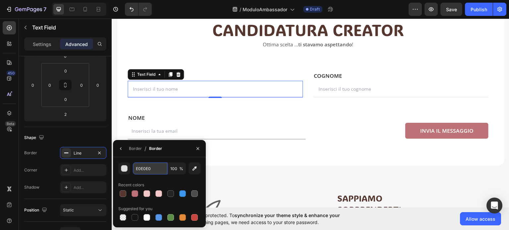
click at [151, 168] on input "E0E0E0" at bounding box center [150, 169] width 34 height 12
click at [256, 134] on input "email" at bounding box center [217, 131] width 178 height 17
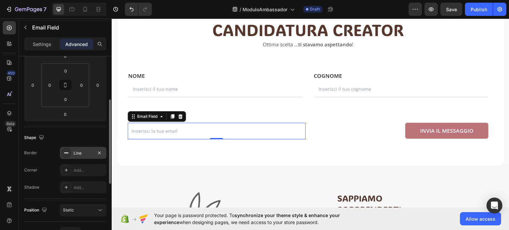
click at [85, 151] on div "Line" at bounding box center [83, 154] width 19 height 6
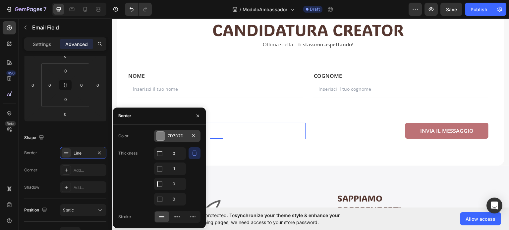
click at [183, 135] on div "7D7D7D" at bounding box center [177, 136] width 19 height 6
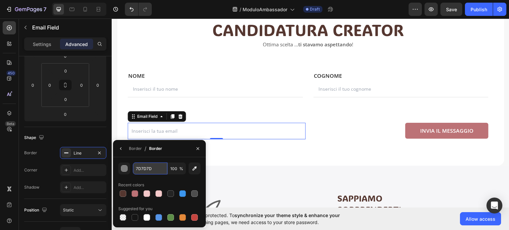
click at [150, 169] on input "7D7D7D" at bounding box center [150, 169] width 34 height 12
paste input "E0E0E0"
type input "E0E0E0"
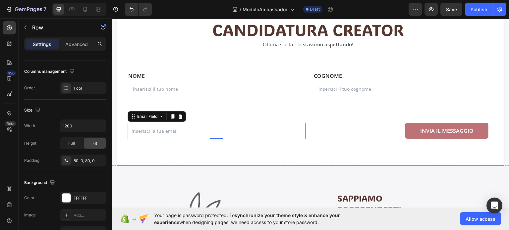
click at [251, 157] on div "CANDIDATURA CREATOR Heading Ottima scelta ... ti stavamo aspettando ! Text bloc…" at bounding box center [311, 79] width 388 height 174
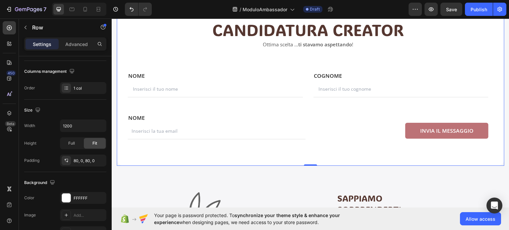
scroll to position [0, 0]
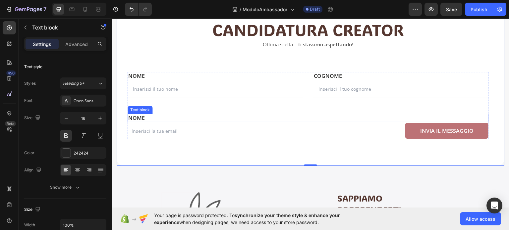
click at [158, 115] on p "NOME" at bounding box center [308, 117] width 360 height 7
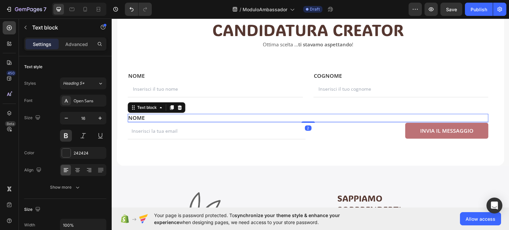
click at [151, 118] on p "NOME" at bounding box center [308, 117] width 360 height 7
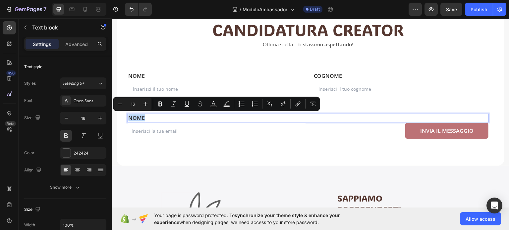
drag, startPoint x: 149, startPoint y: 118, endPoint x: 130, endPoint y: 118, distance: 18.6
click at [130, 118] on p "NOME" at bounding box center [308, 117] width 360 height 7
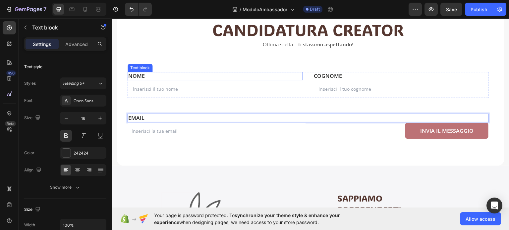
click at [139, 77] on p "NOME" at bounding box center [215, 75] width 174 height 7
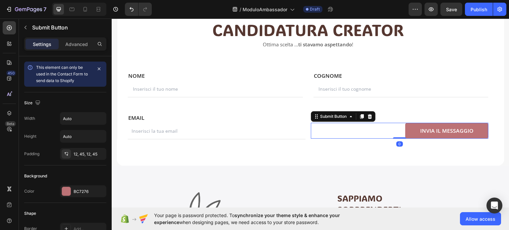
click at [360, 127] on div "INVIA IL MESSAGGIO Submit Button 0" at bounding box center [400, 131] width 178 height 16
click at [369, 115] on icon at bounding box center [370, 116] width 4 height 5
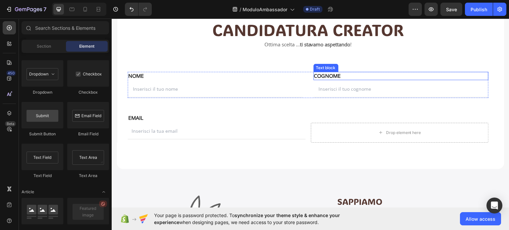
click at [340, 75] on p "COGNOME" at bounding box center [401, 75] width 174 height 7
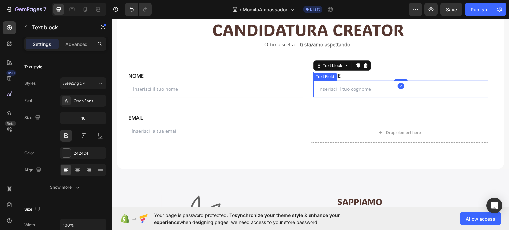
click at [331, 89] on input "text" at bounding box center [401, 89] width 175 height 17
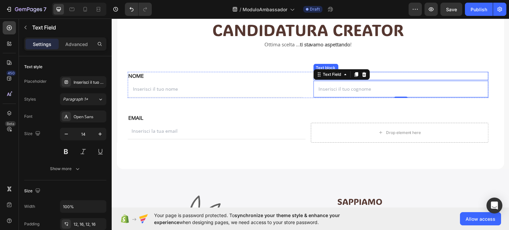
click at [381, 76] on p "COGNOME" at bounding box center [401, 75] width 174 height 7
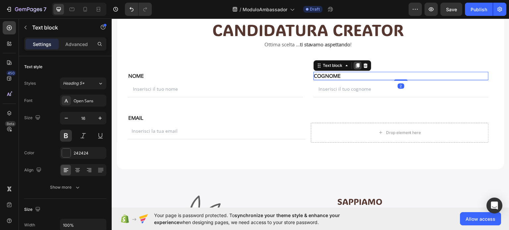
click at [356, 64] on icon at bounding box center [358, 65] width 4 height 5
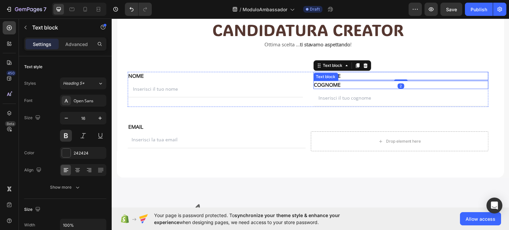
click at [339, 85] on p "COGNOME" at bounding box center [401, 84] width 174 height 7
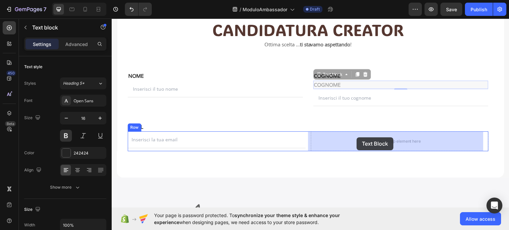
drag, startPoint x: 318, startPoint y: 77, endPoint x: 357, endPoint y: 137, distance: 71.9
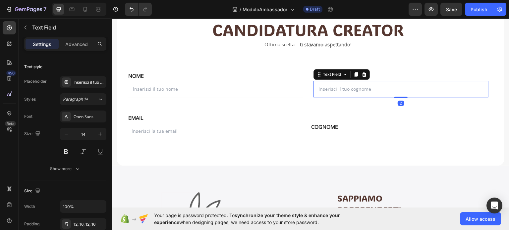
click at [320, 88] on input "text" at bounding box center [401, 89] width 175 height 17
drag, startPoint x: 356, startPoint y: 73, endPoint x: 338, endPoint y: 89, distance: 23.3
click at [356, 73] on icon at bounding box center [356, 74] width 5 height 5
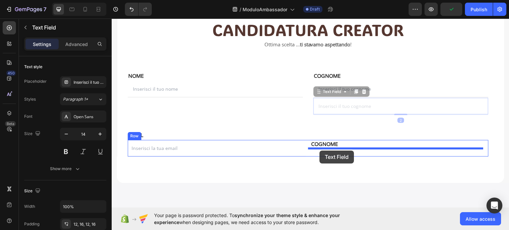
drag, startPoint x: 316, startPoint y: 91, endPoint x: 320, endPoint y: 151, distance: 59.5
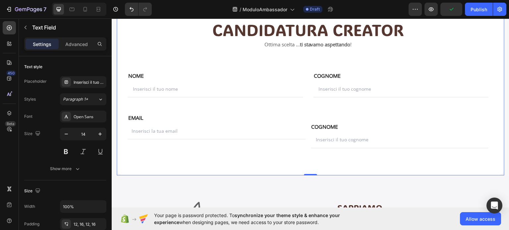
click at [304, 151] on div "CANDIDATURA CREATOR Heading Ottima scelta ... ti stavamo aspettando ! Text bloc…" at bounding box center [311, 83] width 388 height 183
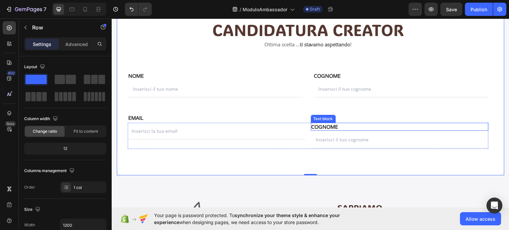
click at [312, 124] on p "COGNOME" at bounding box center [400, 126] width 177 height 7
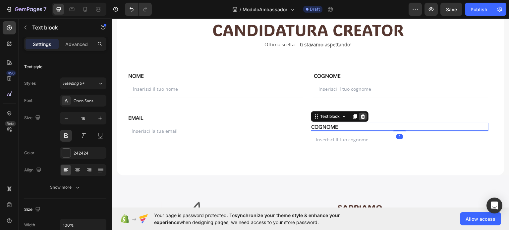
click at [362, 115] on icon at bounding box center [363, 116] width 4 height 5
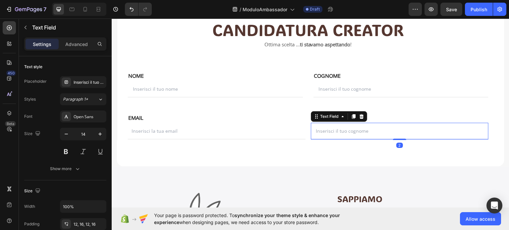
click at [349, 130] on input "text" at bounding box center [400, 131] width 178 height 17
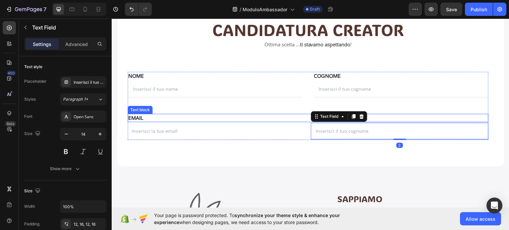
click at [297, 114] on p "EMAIL" at bounding box center [308, 117] width 360 height 7
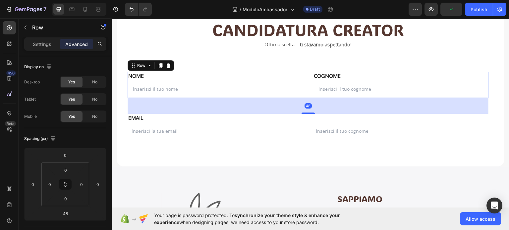
click at [303, 94] on div "NOME Text block NOME Text block Text Field EMAIL Text block COGNOME Text block …" at bounding box center [308, 85] width 361 height 26
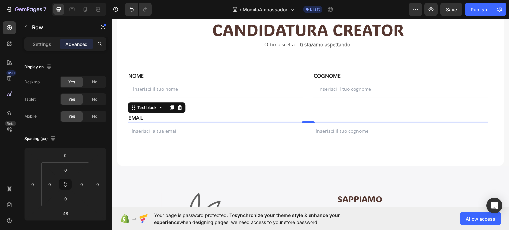
click at [219, 119] on p "EMAIL" at bounding box center [308, 117] width 360 height 7
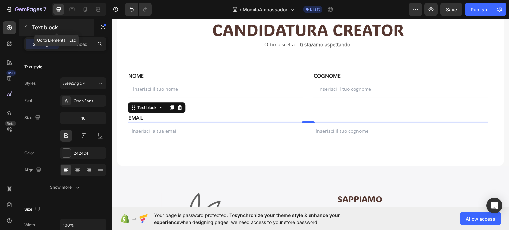
click at [24, 23] on button "button" at bounding box center [25, 27] width 11 height 11
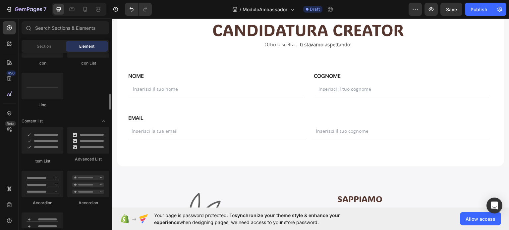
scroll to position [297, 0]
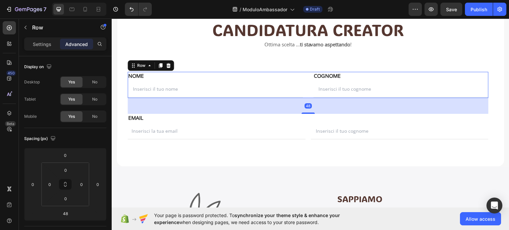
click at [304, 87] on div "NOME Text block NOME Text block Text Field EMAIL Text block COGNOME Text block …" at bounding box center [308, 85] width 361 height 26
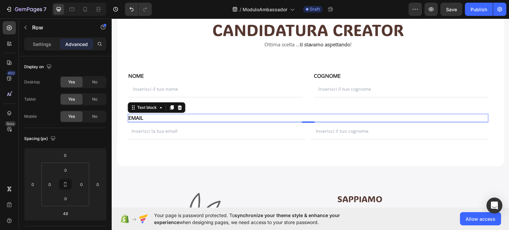
click at [289, 118] on p "EMAIL" at bounding box center [308, 117] width 360 height 7
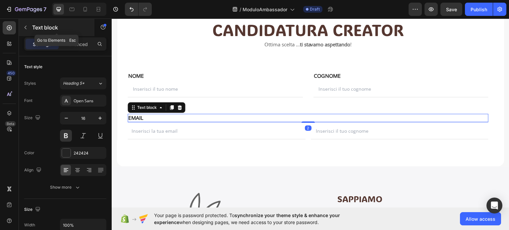
click at [26, 27] on icon "button" at bounding box center [25, 27] width 5 height 5
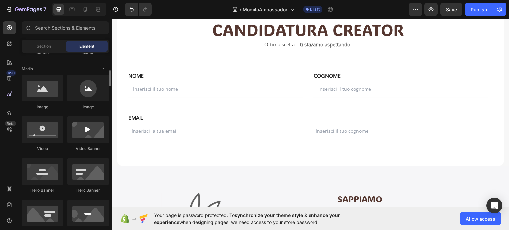
scroll to position [0, 0]
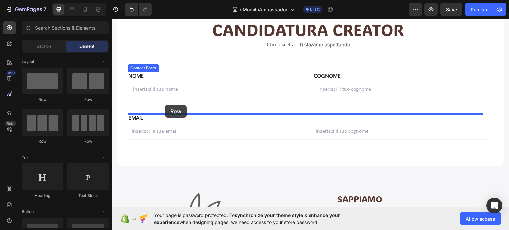
drag, startPoint x: 157, startPoint y: 99, endPoint x: 165, endPoint y: 105, distance: 9.9
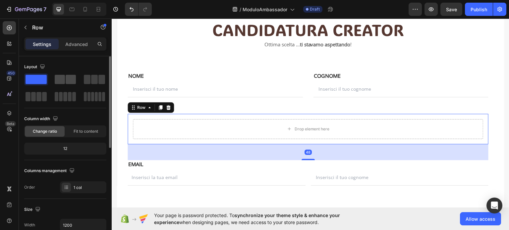
click at [64, 79] on span at bounding box center [60, 79] width 10 height 9
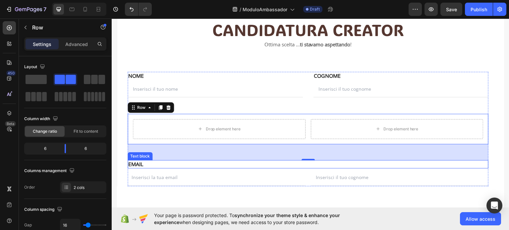
click at [135, 165] on p "EMAIL" at bounding box center [308, 164] width 360 height 7
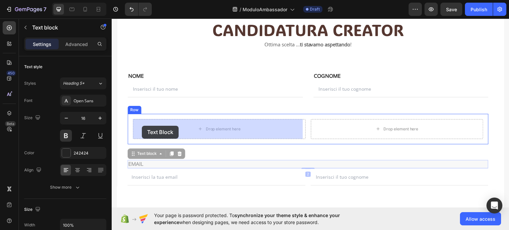
drag, startPoint x: 132, startPoint y: 156, endPoint x: 142, endPoint y: 129, distance: 29.4
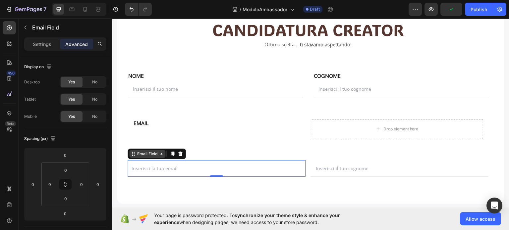
click at [131, 156] on div "Email Field" at bounding box center [147, 154] width 36 height 8
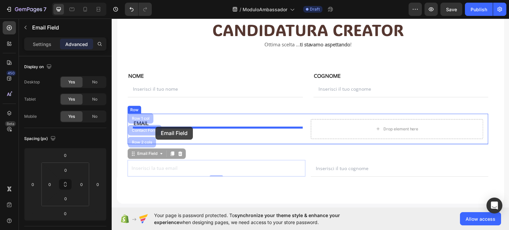
drag, startPoint x: 131, startPoint y: 153, endPoint x: 155, endPoint y: 127, distance: 36.4
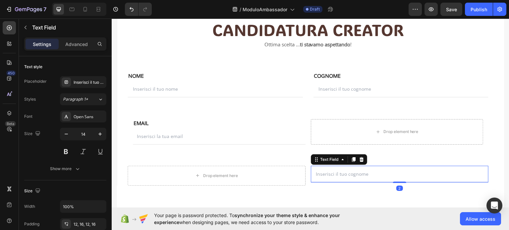
drag, startPoint x: 325, startPoint y: 174, endPoint x: 315, endPoint y: 168, distance: 10.9
click at [325, 174] on input "text" at bounding box center [400, 174] width 178 height 17
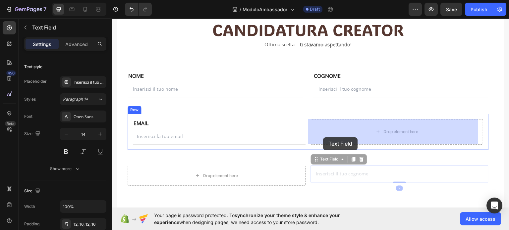
drag, startPoint x: 313, startPoint y: 160, endPoint x: 323, endPoint y: 143, distance: 19.5
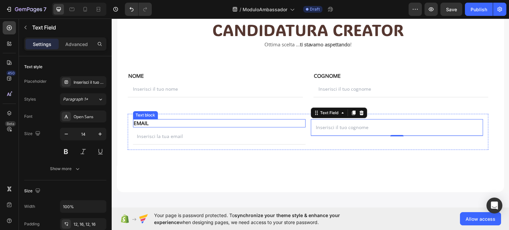
click at [146, 120] on p "EMAIL" at bounding box center [219, 123] width 171 height 7
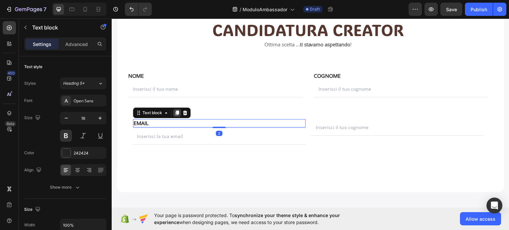
click at [178, 111] on icon at bounding box center [177, 112] width 4 height 5
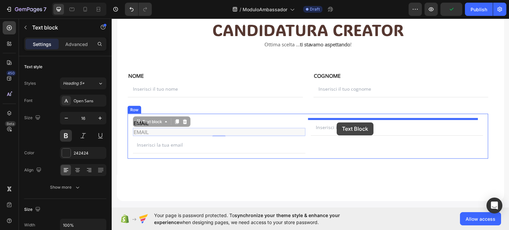
drag, startPoint x: 152, startPoint y: 122, endPoint x: 337, endPoint y: 122, distance: 185.0
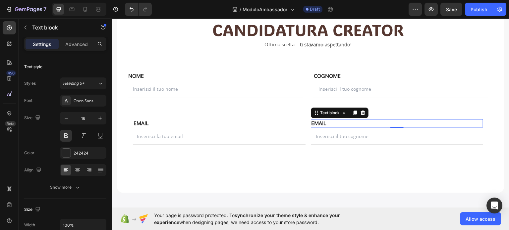
click at [334, 124] on p "EMAIL" at bounding box center [397, 123] width 171 height 7
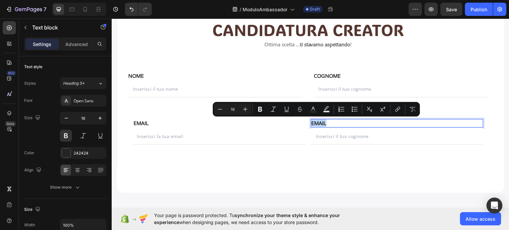
drag, startPoint x: 328, startPoint y: 122, endPoint x: 310, endPoint y: 124, distance: 18.6
click at [312, 124] on p "EMAIL" at bounding box center [397, 123] width 171 height 7
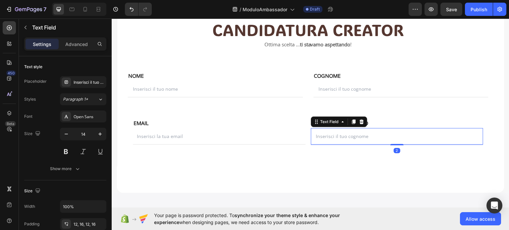
click at [355, 135] on input "text" at bounding box center [397, 136] width 173 height 17
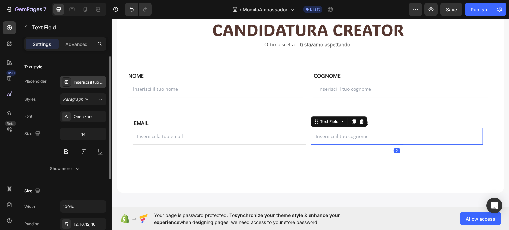
click at [90, 83] on div "Inserisci il tuo cognome" at bounding box center [89, 83] width 31 height 6
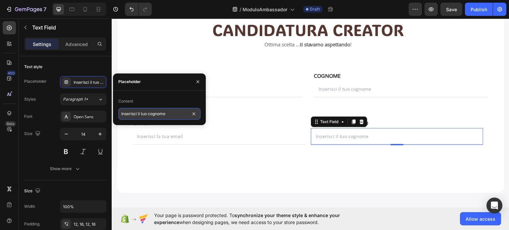
click at [152, 113] on input "Inserisci il tuo cognome" at bounding box center [159, 114] width 82 height 12
click at [150, 114] on input "Inserisci il tuo cognome" at bounding box center [159, 114] width 82 height 12
click at [151, 116] on input "Inserisci il tuo cognome" at bounding box center [159, 114] width 82 height 12
click at [149, 115] on input "Inserisci il tuo cognome" at bounding box center [159, 114] width 82 height 12
click at [172, 113] on input "Inserisci il tuo cognome" at bounding box center [159, 114] width 82 height 12
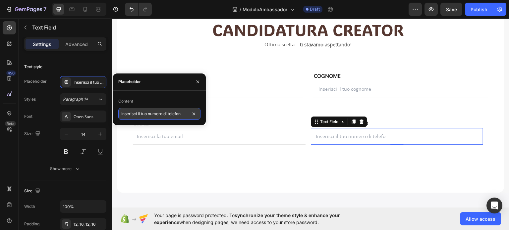
type input "Inserisci il tuo numero di telefono"
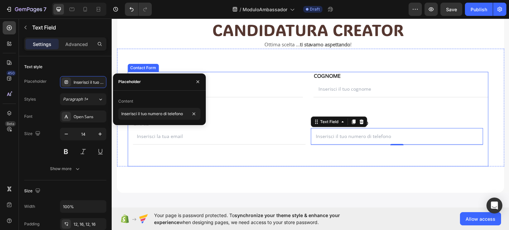
click at [355, 164] on div "NOME Text block NOME Text block Text Field EMAIL Text block COGNOME Text block …" at bounding box center [308, 119] width 361 height 95
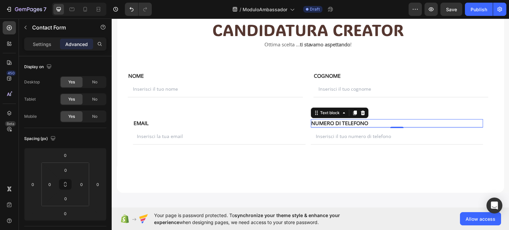
click at [321, 122] on p "NUMERO DI TELEFONO" at bounding box center [397, 123] width 171 height 7
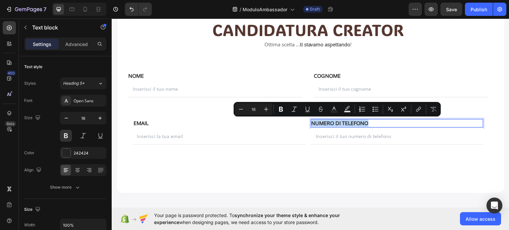
drag, startPoint x: 310, startPoint y: 121, endPoint x: 374, endPoint y: 119, distance: 64.7
click at [374, 119] on div "NUMERO DI TELEFONO" at bounding box center [397, 123] width 173 height 8
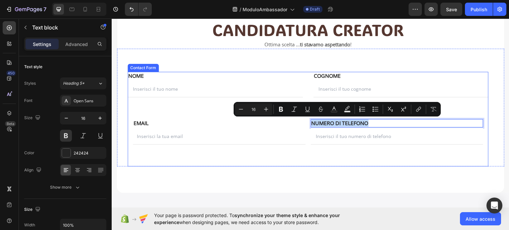
click at [363, 153] on div "NOME Text block NOME Text block Text Field EMAIL Text block COGNOME Text block …" at bounding box center [308, 119] width 361 height 95
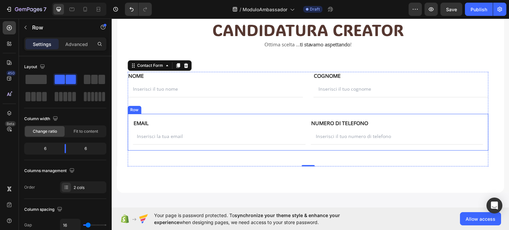
click at [131, 117] on div "EMAIL Text block Email Field NUMERO DI TELEFONO Text block Text Field Row" at bounding box center [308, 132] width 361 height 37
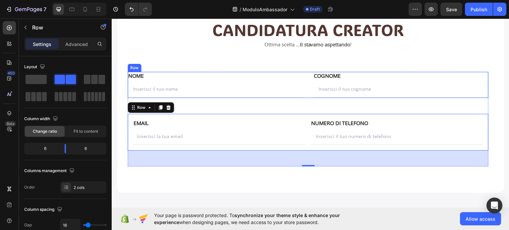
click at [301, 85] on div "NOME Text block NOME Text block Text Field EMAIL Text block COGNOME Text block …" at bounding box center [308, 85] width 361 height 26
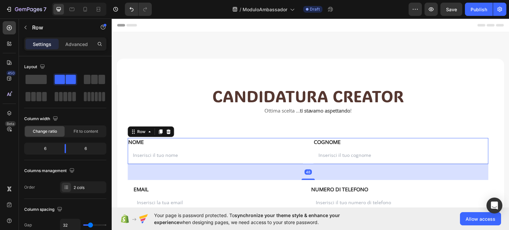
scroll to position [66, 0]
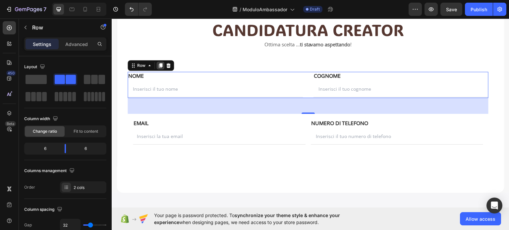
click at [162, 65] on icon at bounding box center [160, 65] width 5 height 5
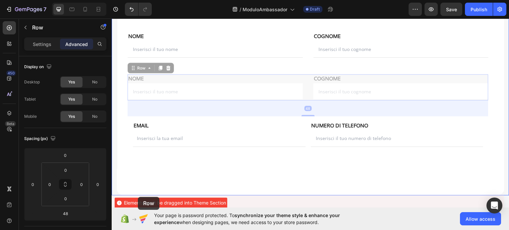
scroll to position [150, 0]
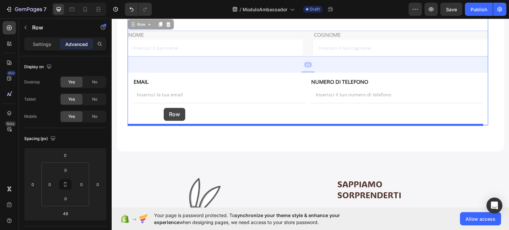
drag, startPoint x: 133, startPoint y: 108, endPoint x: 164, endPoint y: 108, distance: 30.8
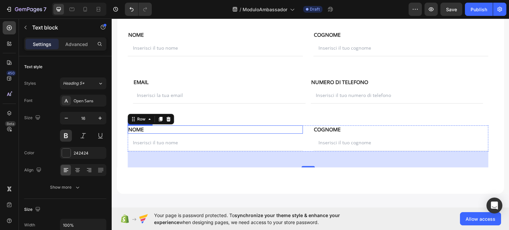
click at [140, 129] on p "NOME" at bounding box center [215, 129] width 174 height 7
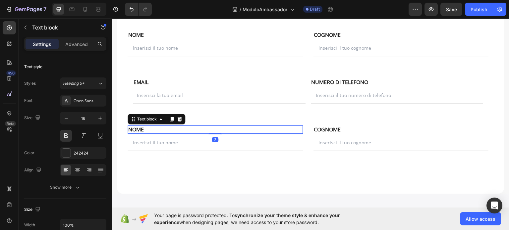
click at [143, 130] on p "NOME" at bounding box center [215, 129] width 174 height 7
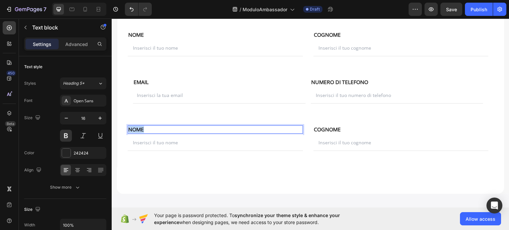
drag, startPoint x: 143, startPoint y: 130, endPoint x: 129, endPoint y: 126, distance: 15.0
click at [129, 126] on p "NOME" at bounding box center [215, 129] width 174 height 7
click at [149, 143] on input "text" at bounding box center [215, 142] width 175 height 17
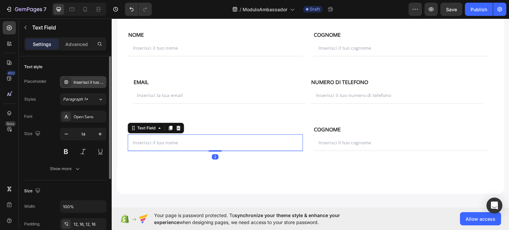
click at [85, 84] on div "Inserisci il tuo nome" at bounding box center [89, 83] width 31 height 6
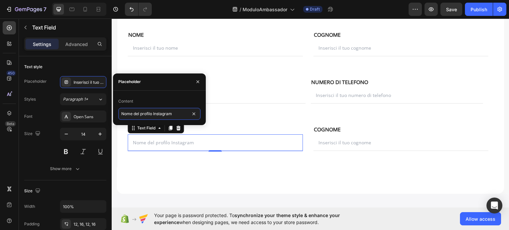
type input "Nome del profilo Instagram"
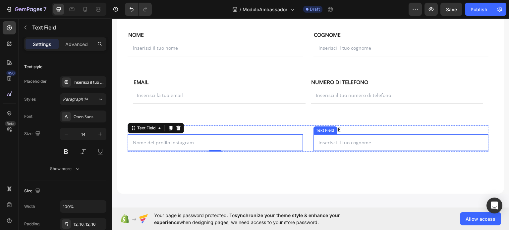
click at [325, 146] on input "text" at bounding box center [401, 142] width 175 height 17
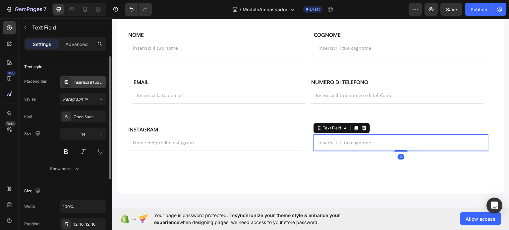
click at [80, 80] on div "Inserisci il tuo cognome" at bounding box center [89, 83] width 31 height 6
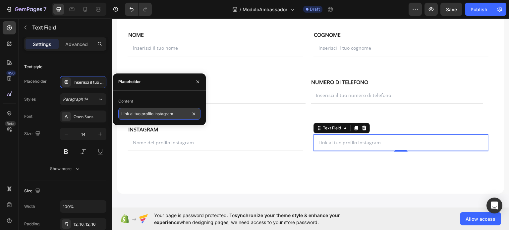
type input "Link al tuo profilo Instagramm"
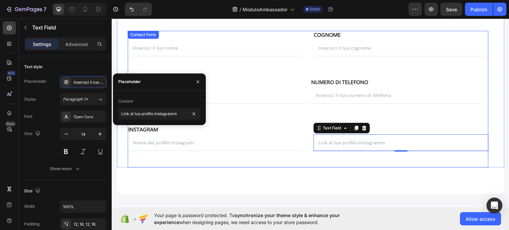
click at [390, 123] on div "NOME Text block NOME Text block Text Field EMAIL Text block COGNOME Text block …" at bounding box center [308, 99] width 361 height 137
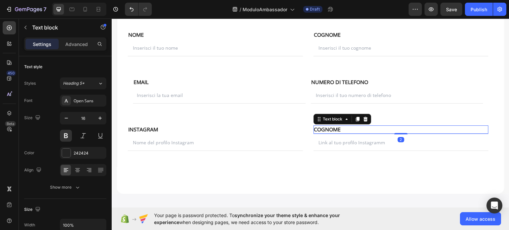
click at [341, 128] on p "COGNOME" at bounding box center [401, 129] width 174 height 7
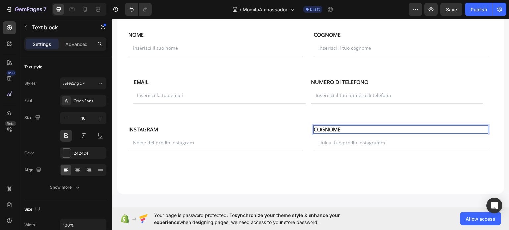
click at [341, 128] on p "COGNOME" at bounding box center [401, 129] width 174 height 7
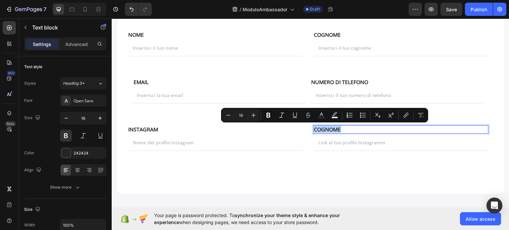
drag, startPoint x: 340, startPoint y: 127, endPoint x: 313, endPoint y: 127, distance: 27.2
click at [314, 127] on p "COGNOME" at bounding box center [401, 129] width 174 height 7
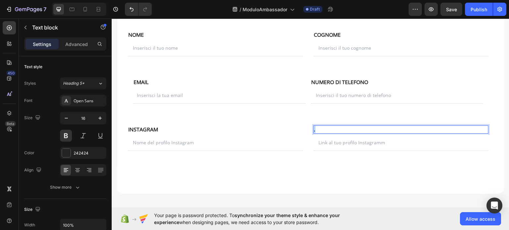
click at [314, 128] on div "." at bounding box center [401, 129] width 175 height 8
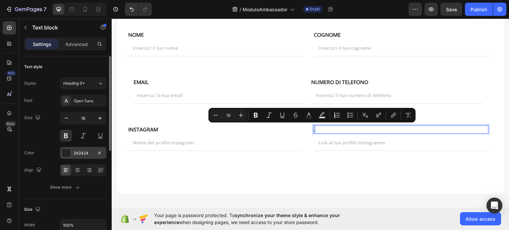
click at [68, 153] on div at bounding box center [66, 153] width 9 height 9
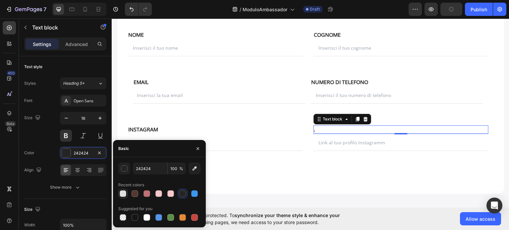
click at [124, 196] on div at bounding box center [123, 194] width 7 height 7
click at [149, 218] on div at bounding box center [147, 218] width 7 height 7
type input "FFFFFF"
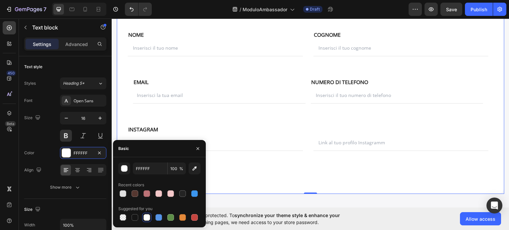
click at [278, 174] on div "CANDIDATURA CREATOR Heading [PERSON_NAME] scelta ... ti stavamo aspettando ! Te…" at bounding box center [311, 72] width 388 height 243
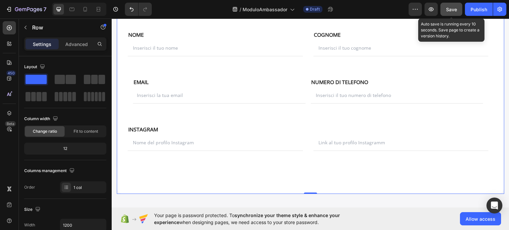
click at [456, 8] on span "Save" at bounding box center [451, 10] width 11 height 6
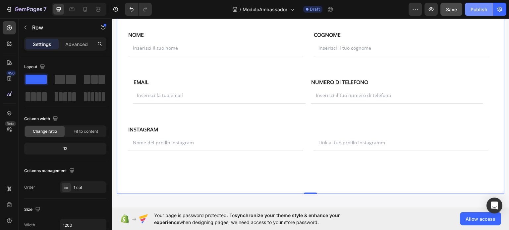
click at [475, 10] on div "Publish" at bounding box center [479, 9] width 17 height 7
click at [434, 10] on icon "button" at bounding box center [431, 9] width 5 height 4
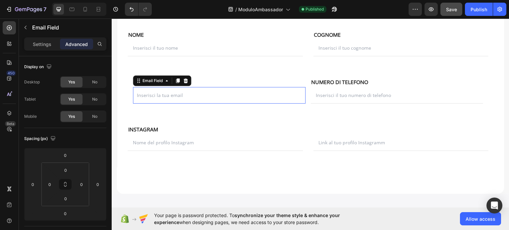
click at [146, 94] on input "email" at bounding box center [219, 95] width 173 height 17
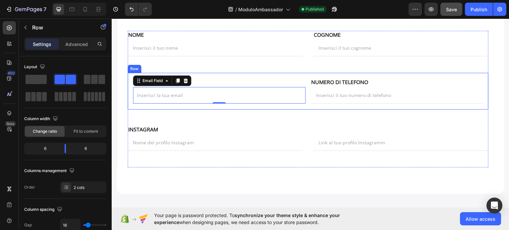
click at [131, 88] on div "EMAIL Text block Email Field 0 NUMERO DI TELEFONO Text block Text Field Row" at bounding box center [308, 91] width 361 height 37
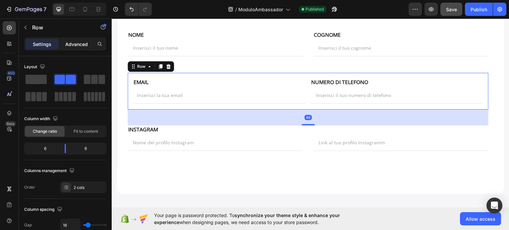
click at [84, 45] on p "Advanced" at bounding box center [76, 44] width 23 height 7
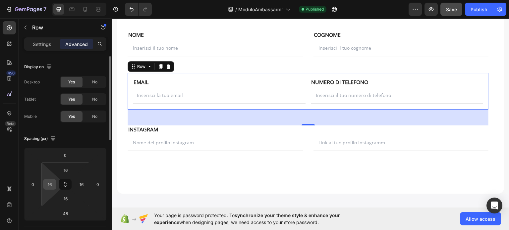
click at [53, 185] on input "16" at bounding box center [50, 185] width 10 height 10
type input "0"
click at [81, 186] on input "16" at bounding box center [82, 185] width 10 height 10
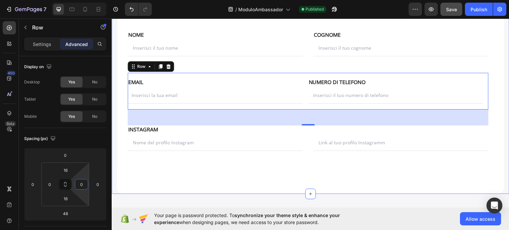
click at [113, 142] on div "CANDIDATURA CREATOR Heading [PERSON_NAME] scelta ... ti stavamo aspettando ! Te…" at bounding box center [311, 59] width 398 height 270
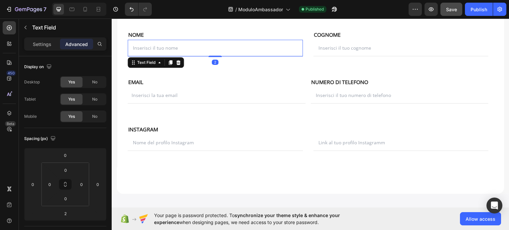
click at [299, 52] on input "text" at bounding box center [215, 47] width 175 height 17
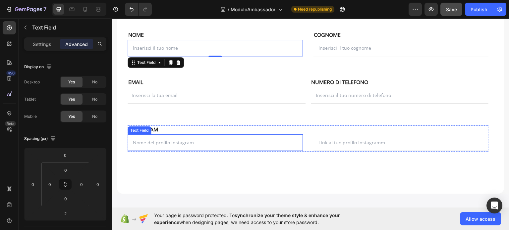
click at [296, 137] on input "text" at bounding box center [215, 142] width 175 height 17
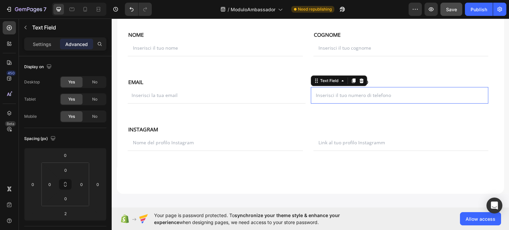
click at [311, 102] on input "text" at bounding box center [400, 95] width 178 height 17
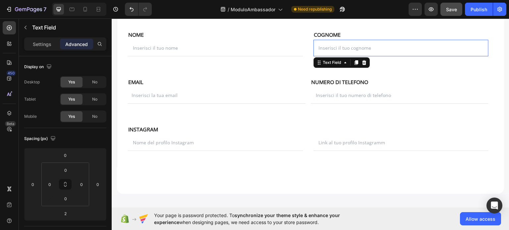
click at [314, 51] on input "text" at bounding box center [401, 47] width 175 height 17
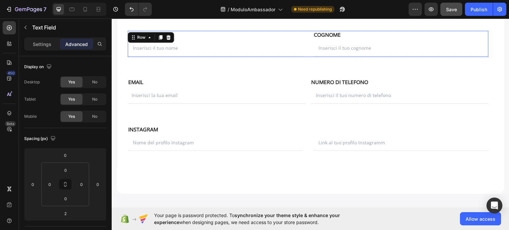
click at [306, 50] on div "NOME Text block NOME Text block Text Field EMAIL Text block COGNOME Text block …" at bounding box center [308, 44] width 361 height 26
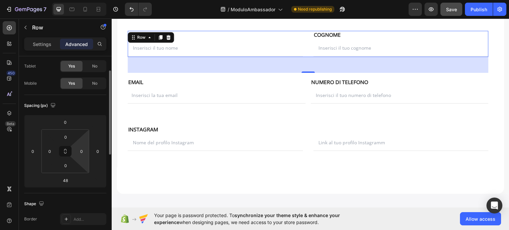
scroll to position [0, 0]
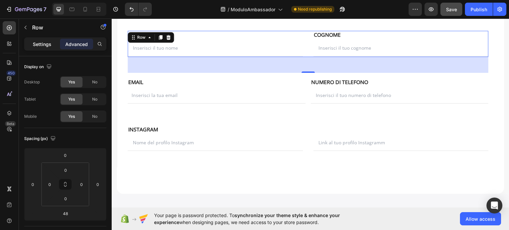
click at [49, 42] on p "Settings" at bounding box center [42, 44] width 19 height 7
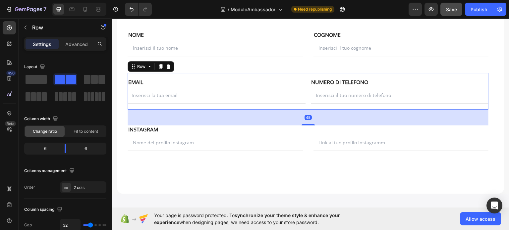
click at [304, 104] on div "EMAIL Text block Email Field NUMERO DI TELEFONO Text block Text Field Row 48" at bounding box center [308, 91] width 361 height 37
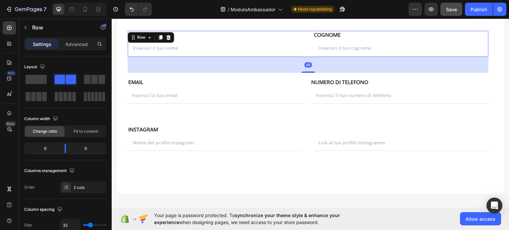
click at [304, 50] on div "NOME Text block NOME Text block Text Field EMAIL Text block COGNOME Text block …" at bounding box center [308, 44] width 361 height 26
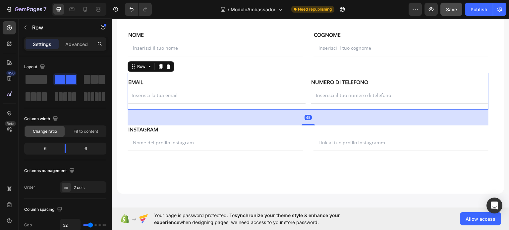
click at [306, 100] on div "EMAIL Text block Email Field NUMERO DI TELEFONO Text block Text Field Row 48" at bounding box center [308, 91] width 361 height 37
type input "32"
type input "34"
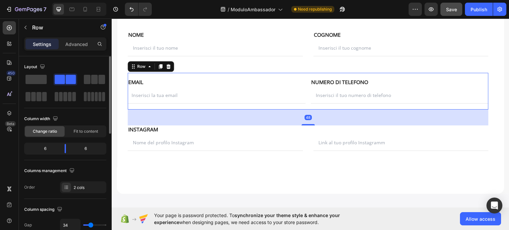
type input "36"
type input "38"
type input "36"
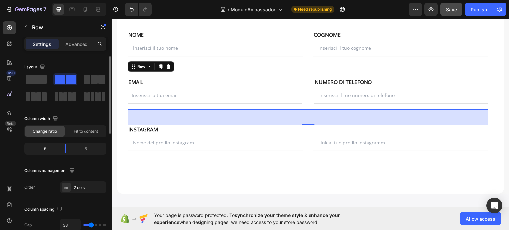
type input "36"
type input "34"
type input "32"
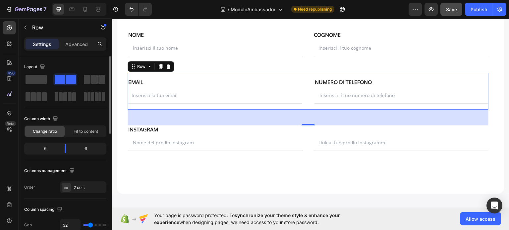
type input "29"
type input "25"
type input "27"
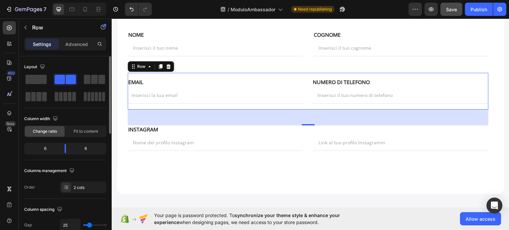
type input "27"
type input "31"
type input "32"
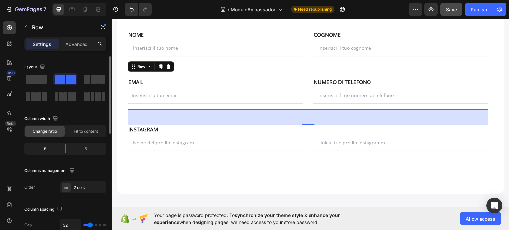
click at [91, 225] on input "range" at bounding box center [94, 225] width 23 height 1
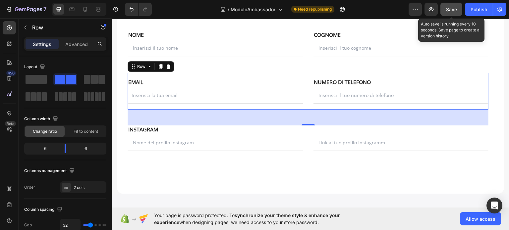
click at [450, 7] on span "Save" at bounding box center [451, 10] width 11 height 6
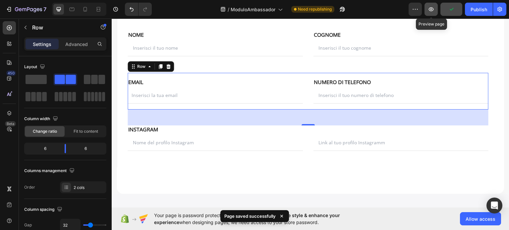
click at [434, 10] on icon "button" at bounding box center [431, 9] width 7 height 7
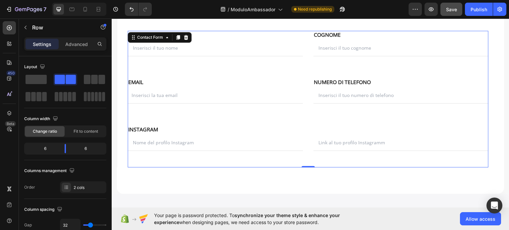
click at [199, 165] on div "NOME Text block NOME Text block Text Field EMAIL Text block COGNOME Text block …" at bounding box center [308, 99] width 361 height 137
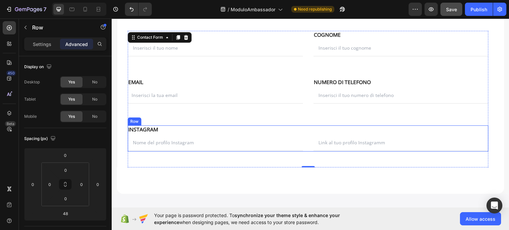
click at [307, 137] on div "NOME Text block INSTAGRAM Text block Text Field EMAIL Text block . Text block T…" at bounding box center [308, 138] width 361 height 26
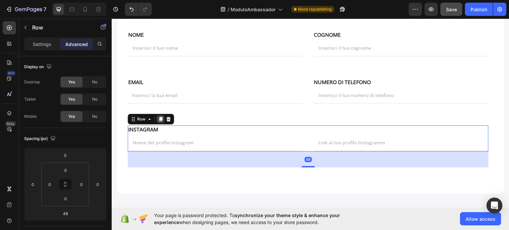
click at [160, 118] on icon at bounding box center [161, 119] width 4 height 5
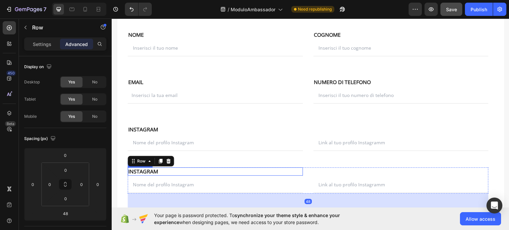
click at [166, 171] on p "INSTAGRAM" at bounding box center [215, 171] width 174 height 7
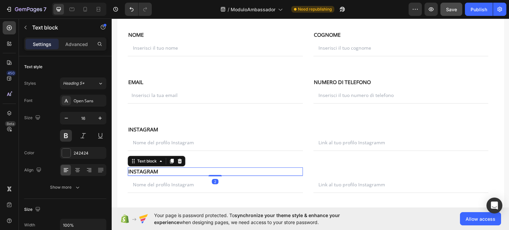
click at [163, 170] on p "INSTAGRAM" at bounding box center [215, 171] width 174 height 7
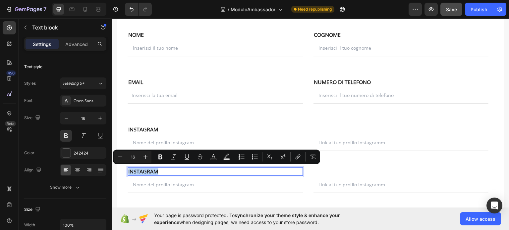
drag, startPoint x: 155, startPoint y: 170, endPoint x: 127, endPoint y: 170, distance: 27.8
click at [128, 170] on div "INSTAGRAM" at bounding box center [215, 171] width 175 height 8
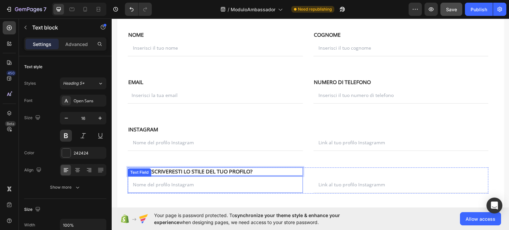
click at [132, 184] on input "text" at bounding box center [215, 184] width 175 height 17
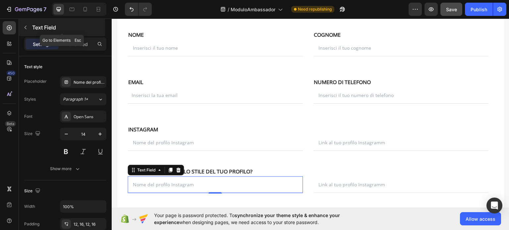
click at [24, 26] on icon "button" at bounding box center [25, 27] width 5 height 5
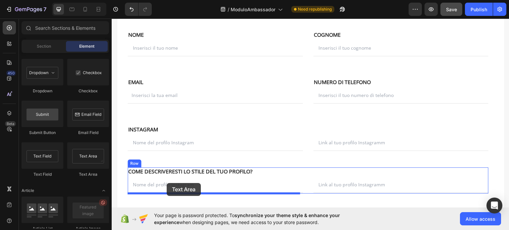
scroll to position [113, 0]
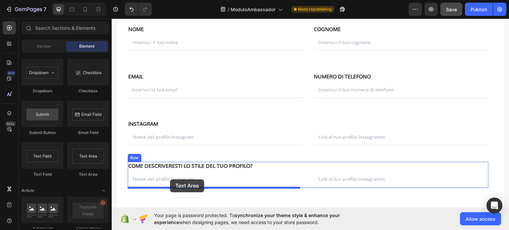
drag, startPoint x: 194, startPoint y: 173, endPoint x: 170, endPoint y: 179, distance: 25.0
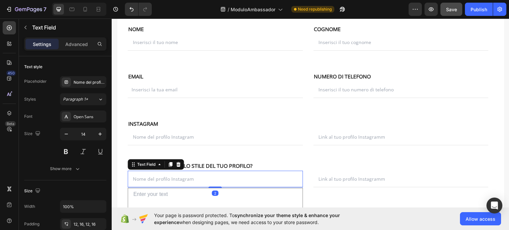
click at [201, 178] on input "text" at bounding box center [215, 179] width 175 height 17
click at [179, 165] on icon at bounding box center [178, 164] width 5 height 5
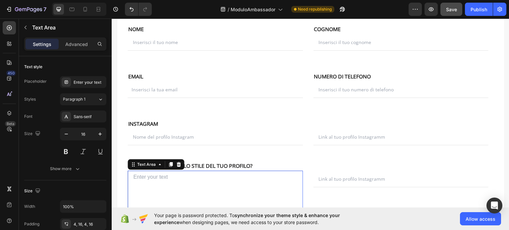
click at [178, 178] on textarea at bounding box center [215, 196] width 175 height 50
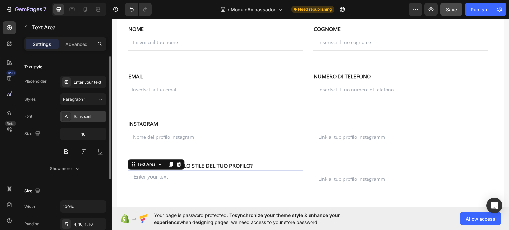
click at [81, 118] on div "Sans-serif" at bounding box center [89, 117] width 31 height 6
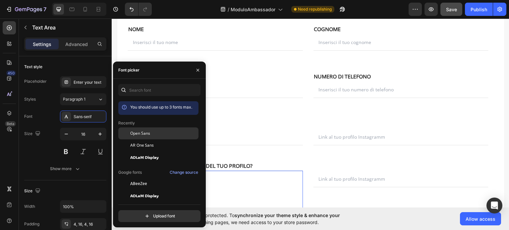
click at [137, 134] on span "Open Sans" at bounding box center [140, 134] width 20 height 6
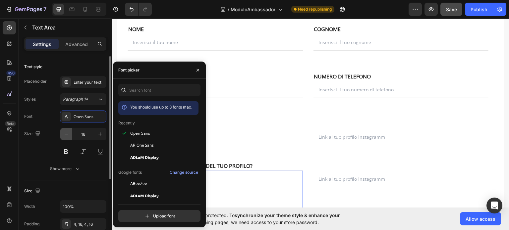
click at [63, 134] on icon "button" at bounding box center [66, 134] width 7 height 7
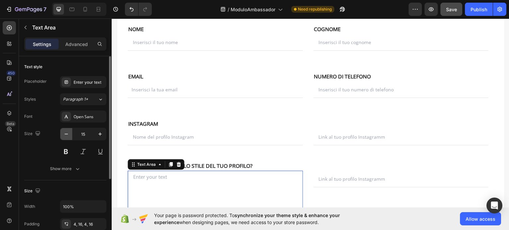
click at [64, 134] on icon "button" at bounding box center [66, 134] width 7 height 7
type input "14"
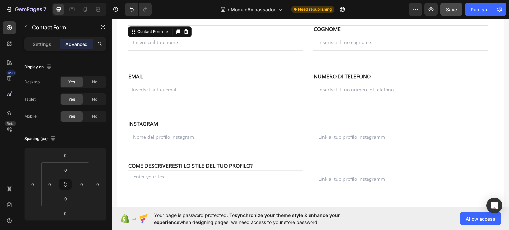
click at [198, 160] on div "NOME Text block NOME Text block Text Field EMAIL Text block COGNOME Text block …" at bounding box center [308, 132] width 361 height 214
click at [206, 164] on p "COME DESCRIVERESTI LO STILE DEL TUO PROFILO?" at bounding box center [215, 165] width 174 height 7
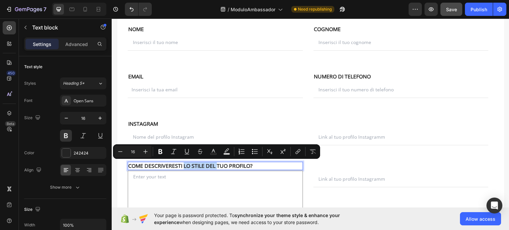
drag, startPoint x: 183, startPoint y: 165, endPoint x: 218, endPoint y: 165, distance: 35.1
click at [218, 165] on p "COME DESCRIVERESTI LO STILE DEL TUO PROFILO?" at bounding box center [215, 165] width 174 height 7
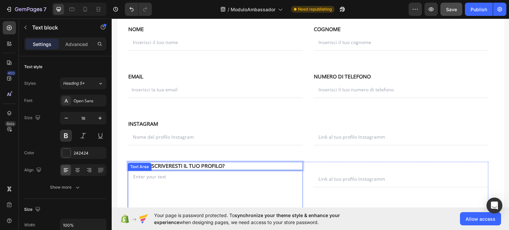
click at [158, 176] on textarea at bounding box center [215, 196] width 175 height 50
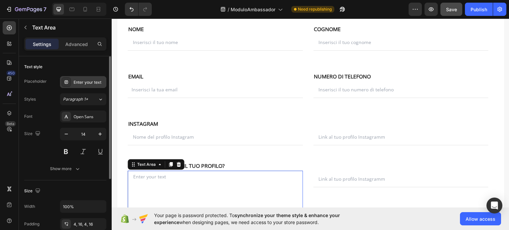
click at [91, 81] on div "Enter your text" at bounding box center [89, 83] width 31 height 6
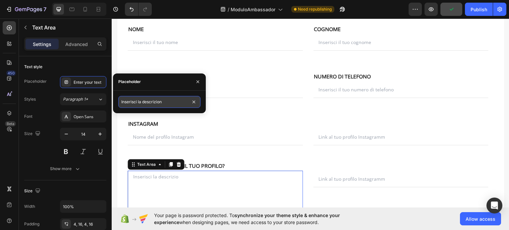
type input "Inserisci la descrizione"
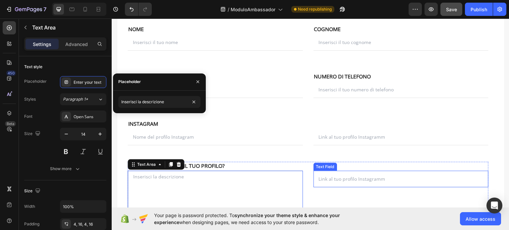
click at [315, 171] on input "text" at bounding box center [401, 179] width 175 height 17
